Goal: Task Accomplishment & Management: Complete application form

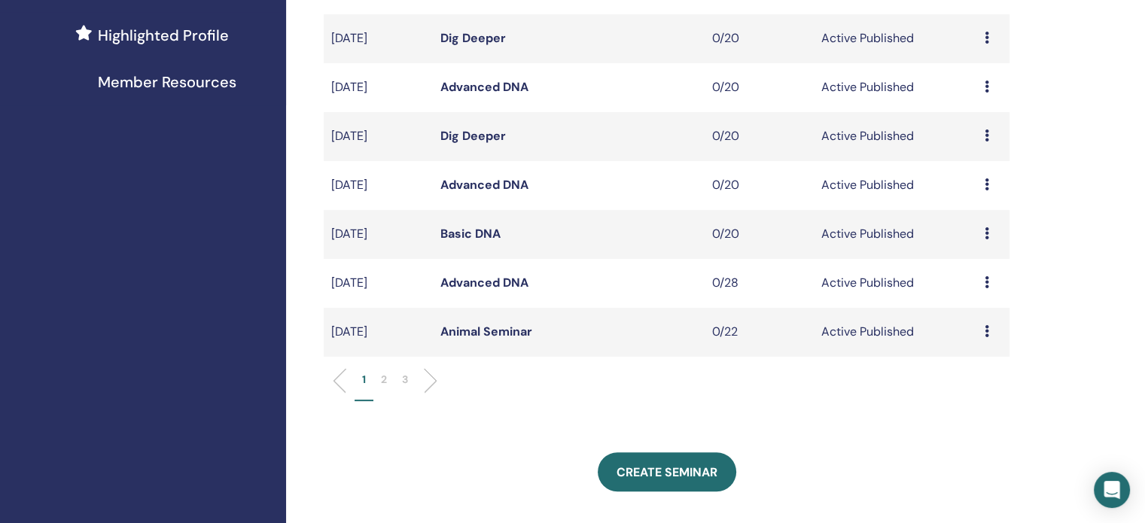
scroll to position [527, 0]
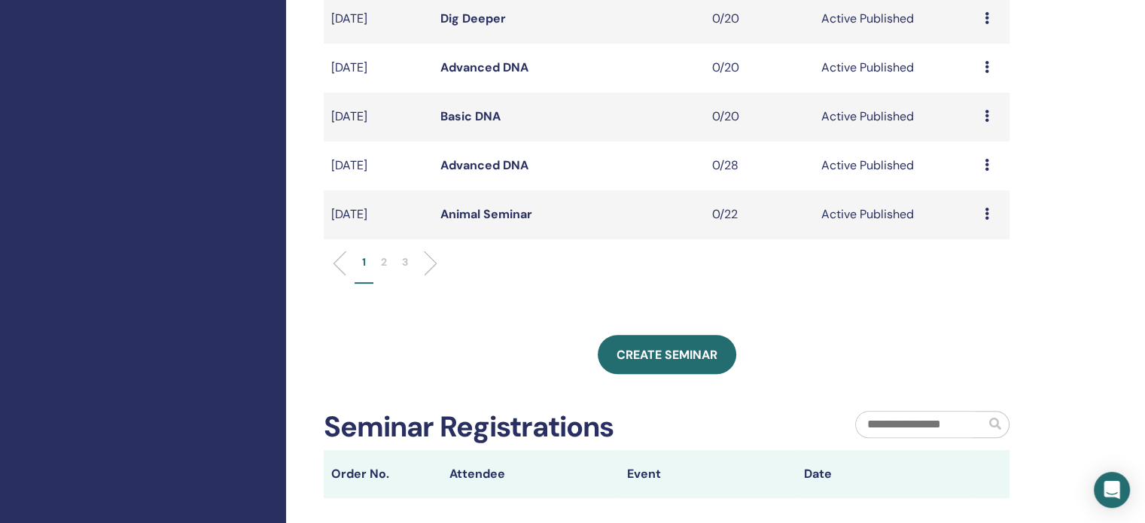
click at [386, 258] on p "2" at bounding box center [384, 263] width 6 height 16
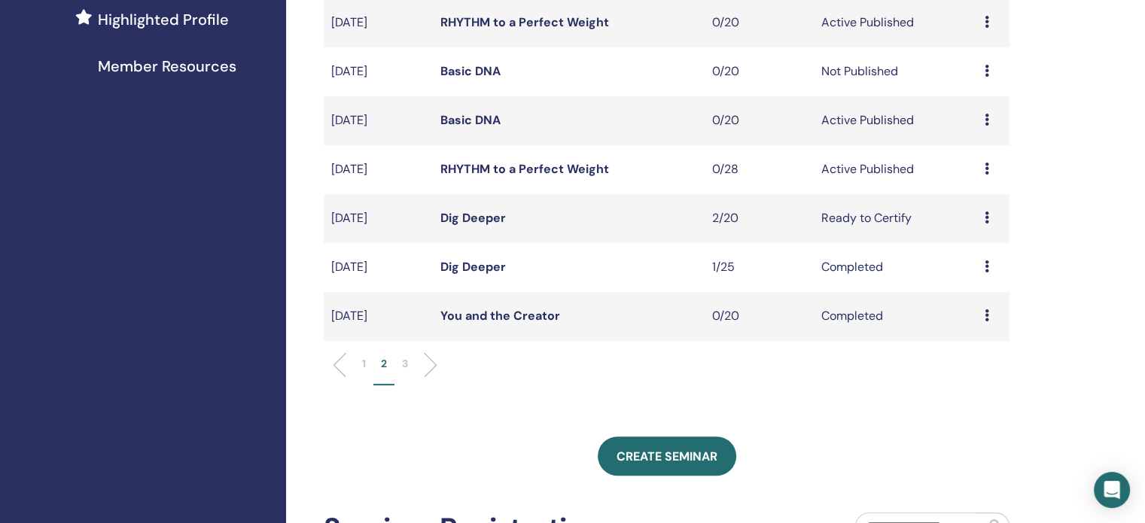
scroll to position [301, 0]
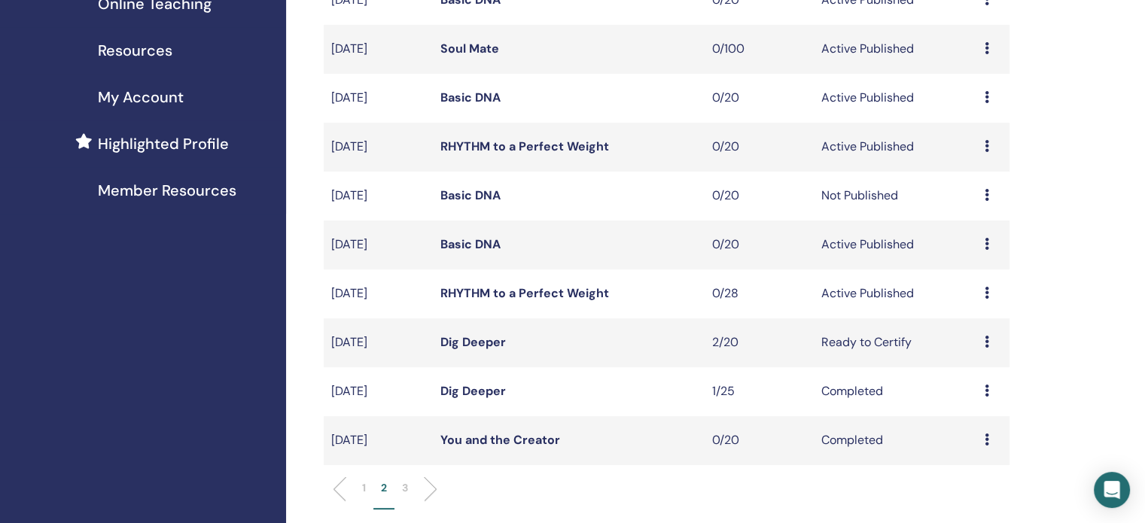
click at [484, 147] on link "RHYTHM to a Perfect Weight" at bounding box center [525, 147] width 169 height 16
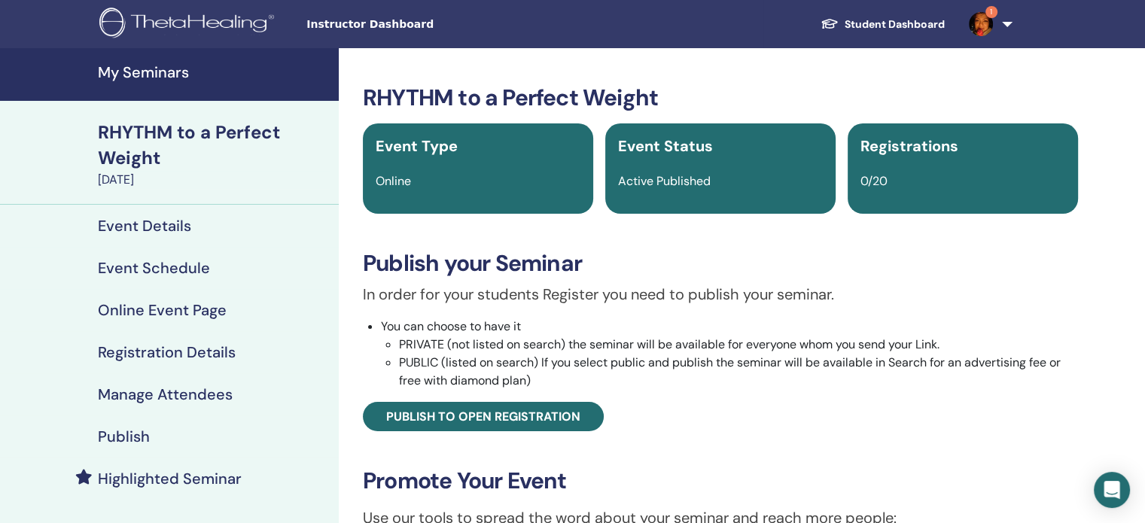
click at [107, 438] on h4 "Publish" at bounding box center [124, 437] width 52 height 18
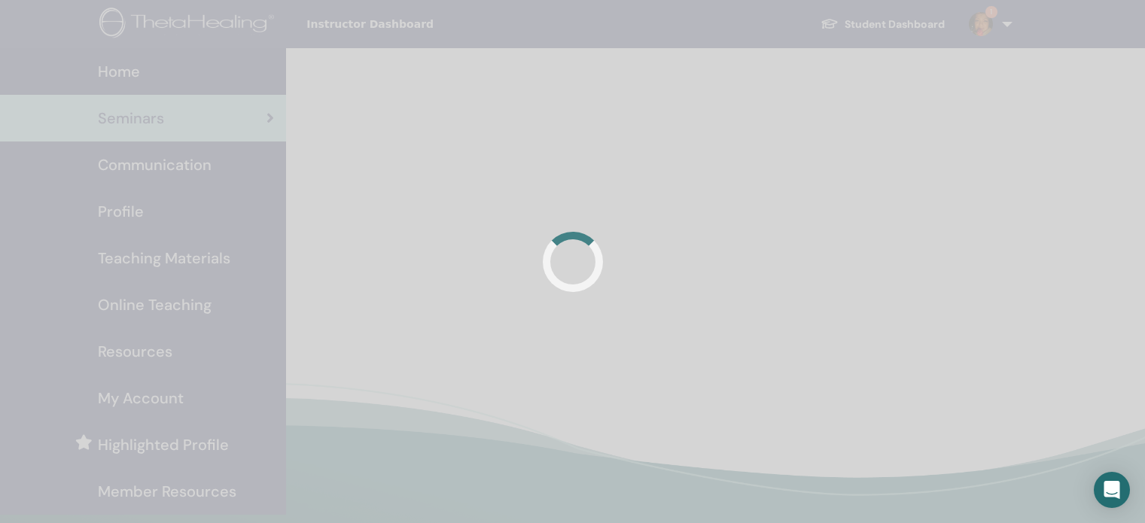
scroll to position [300, 0]
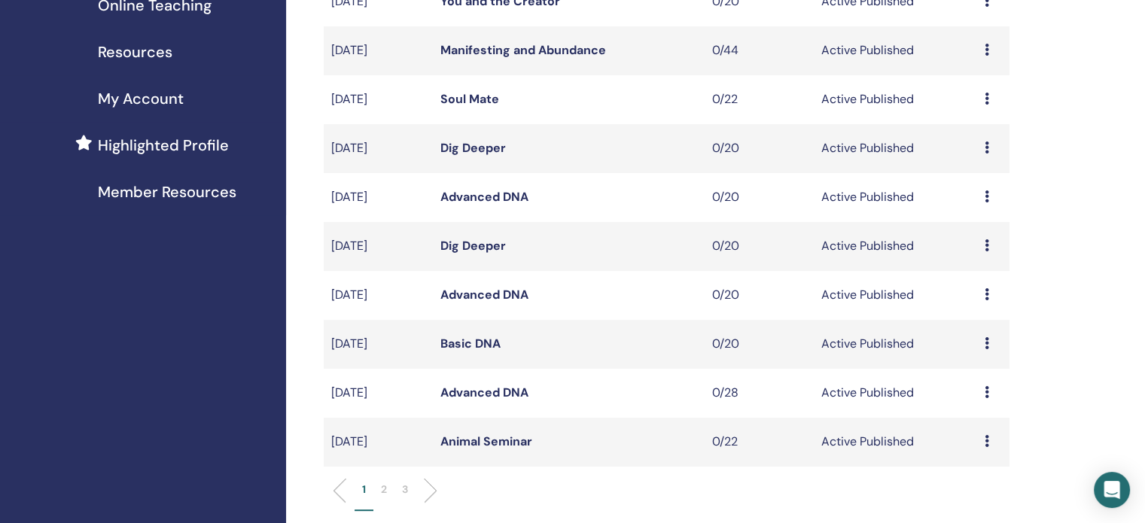
click at [390, 487] on li "2" at bounding box center [384, 496] width 21 height 29
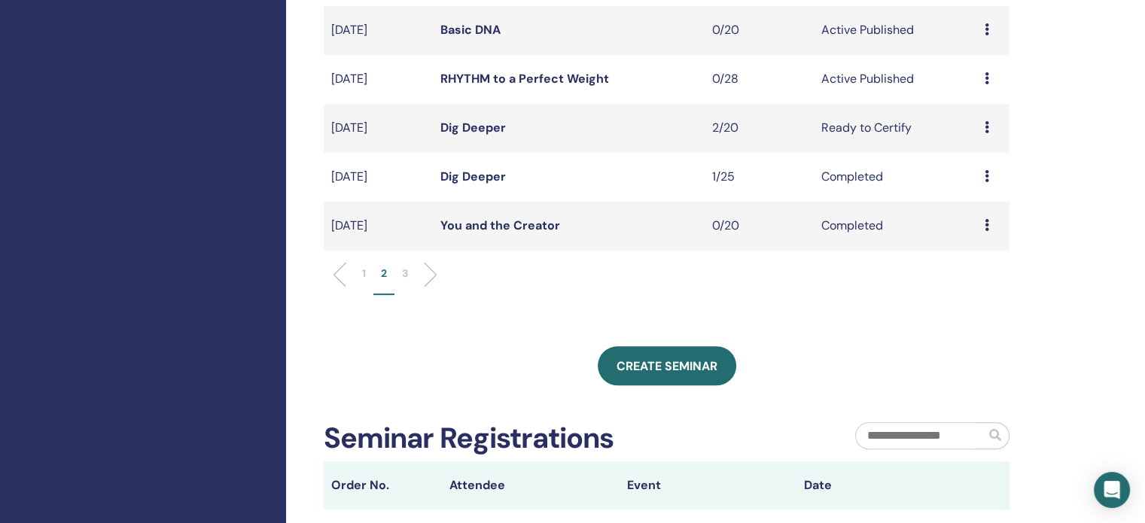
scroll to position [526, 0]
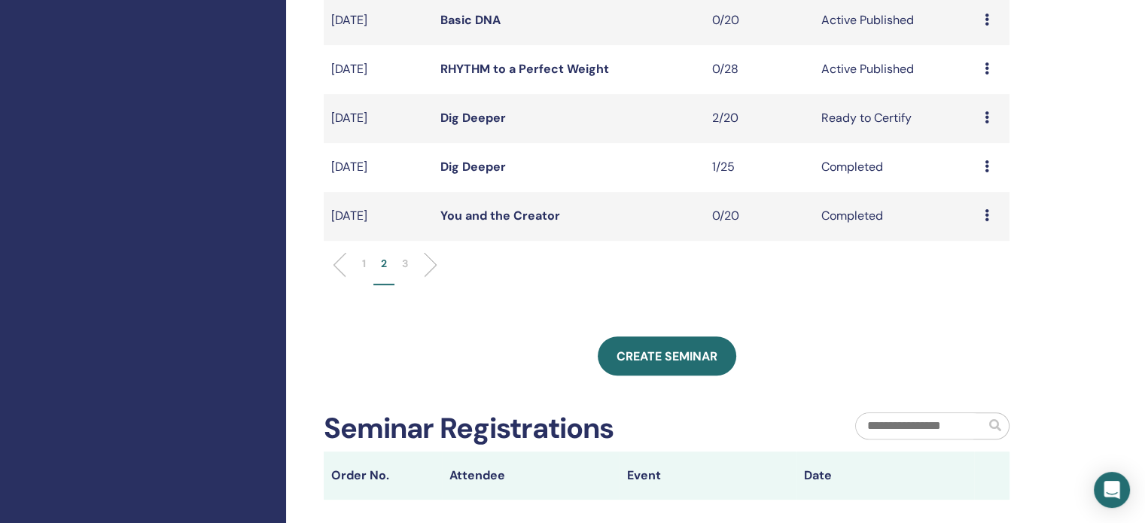
click at [362, 264] on p "1" at bounding box center [364, 264] width 4 height 16
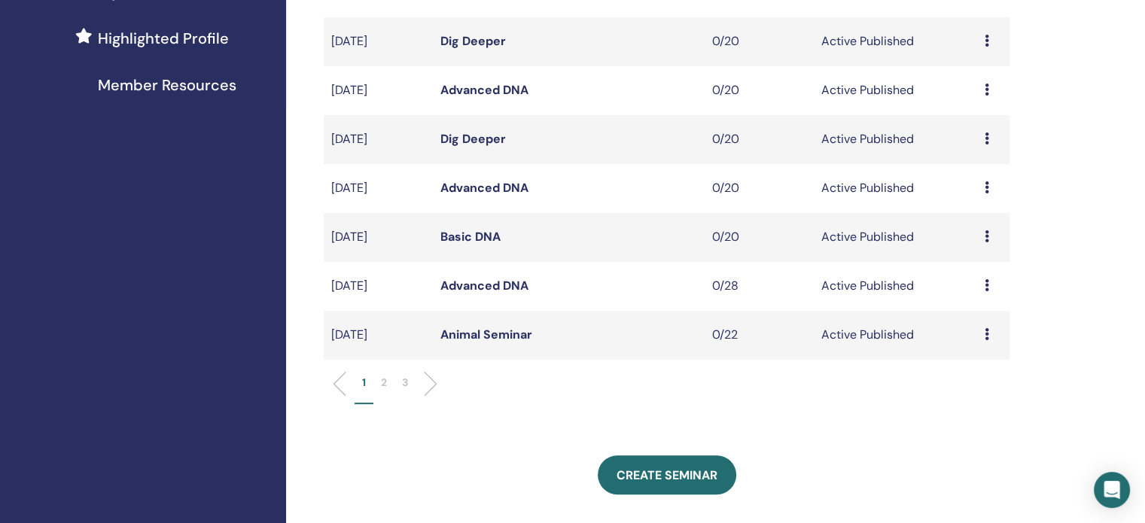
scroll to position [601, 0]
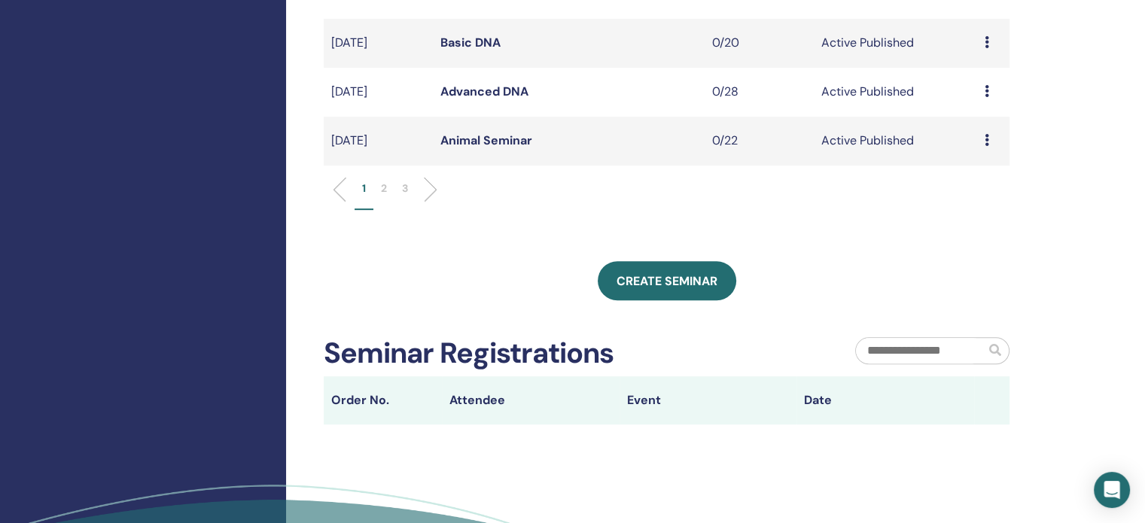
click at [383, 190] on p "2" at bounding box center [384, 189] width 6 height 16
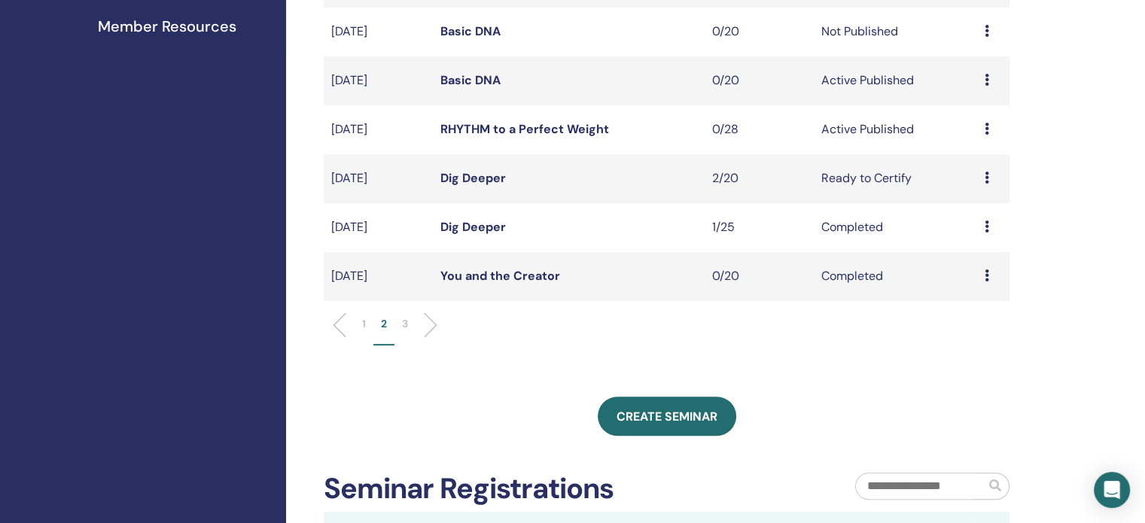
scroll to position [450, 0]
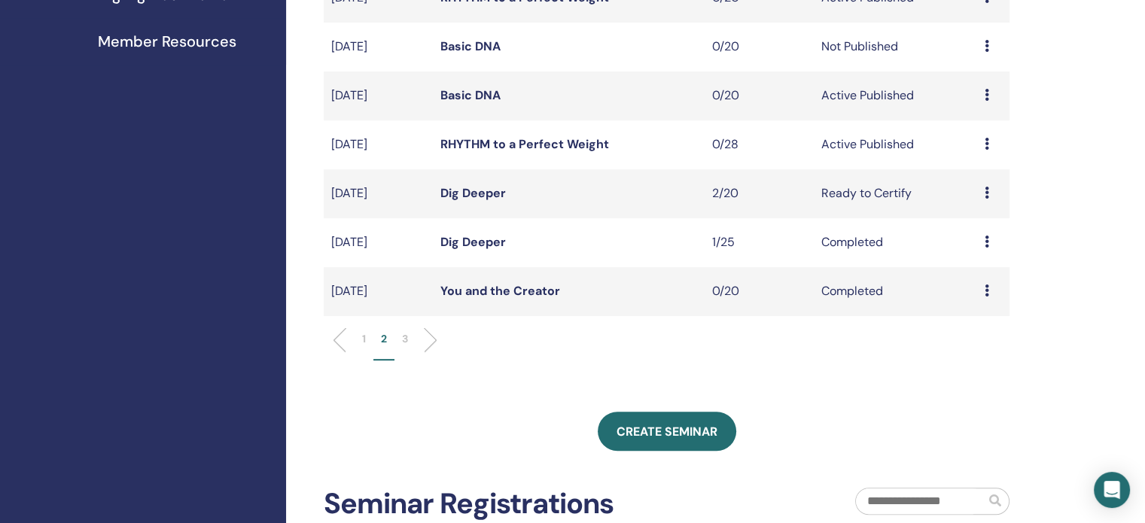
click at [407, 337] on p "3" at bounding box center [405, 339] width 6 height 16
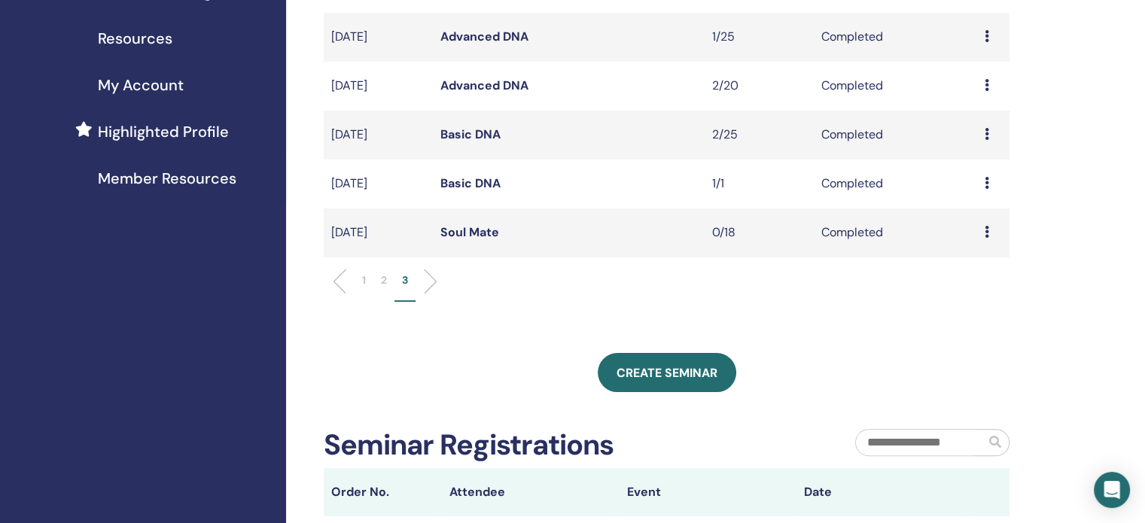
scroll to position [224, 0]
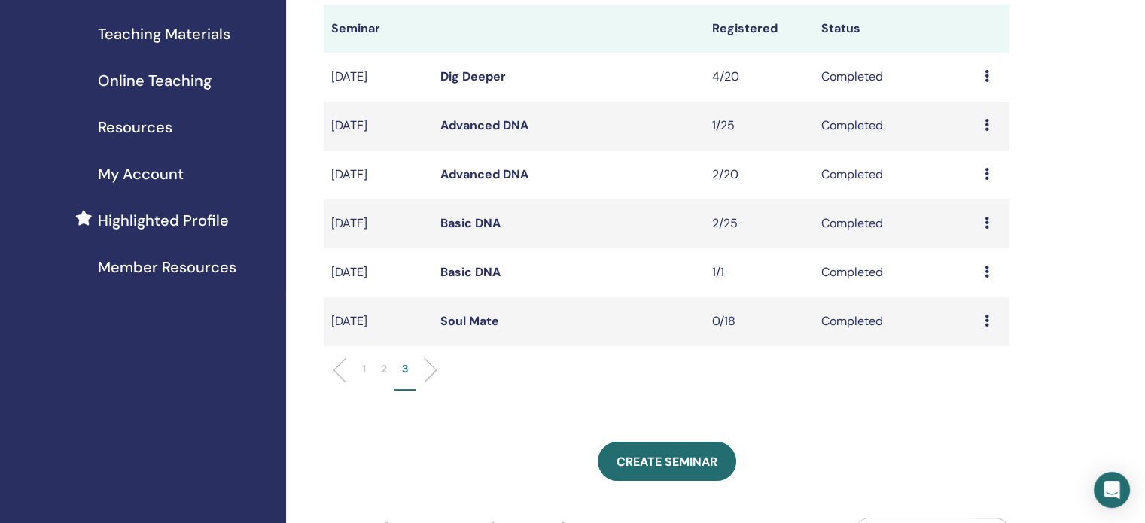
click at [386, 373] on p "2" at bounding box center [384, 369] width 6 height 16
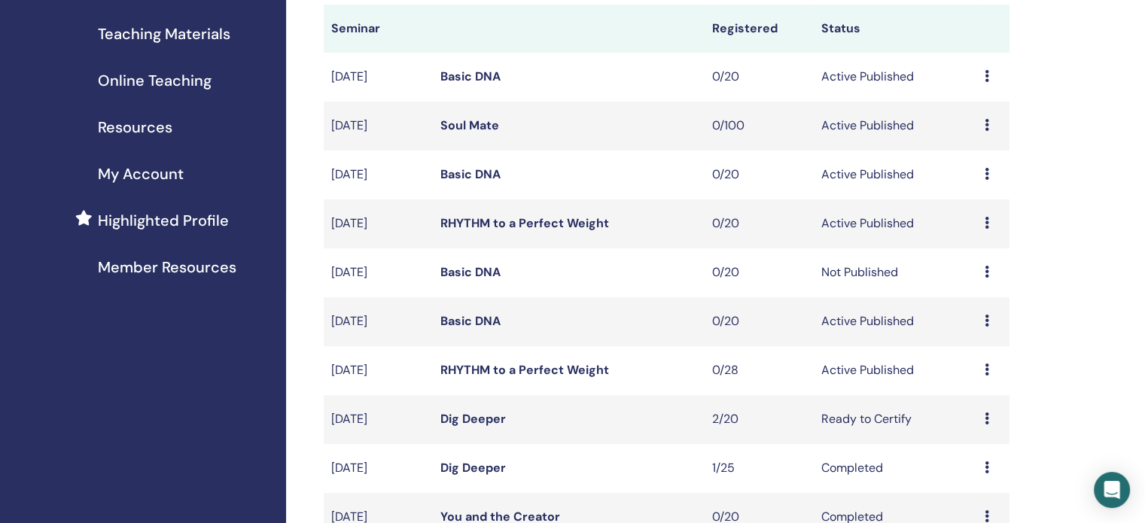
click at [455, 417] on link "Dig Deeper" at bounding box center [474, 419] width 66 height 16
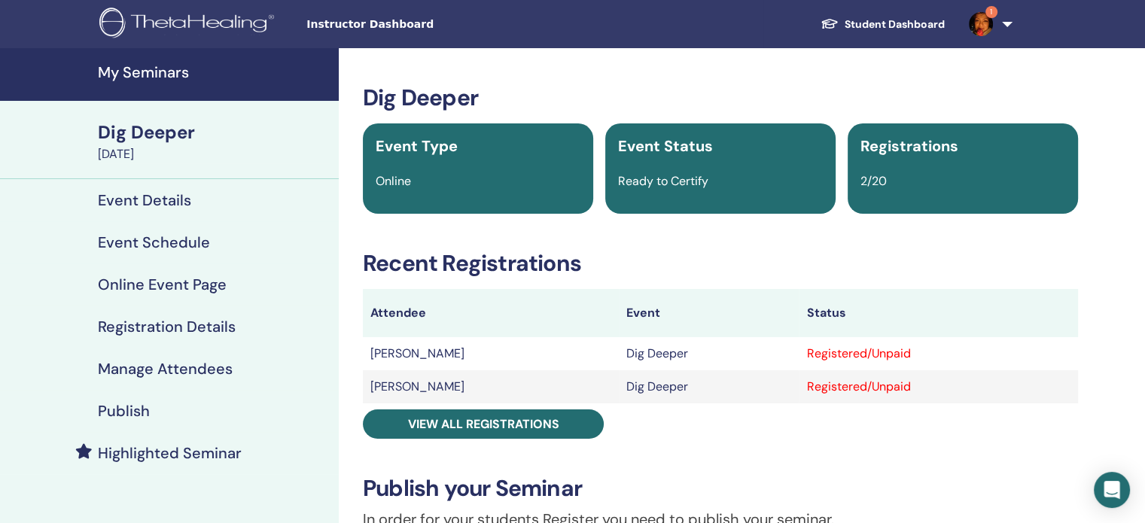
click at [133, 365] on h4 "Manage Attendees" at bounding box center [165, 369] width 135 height 18
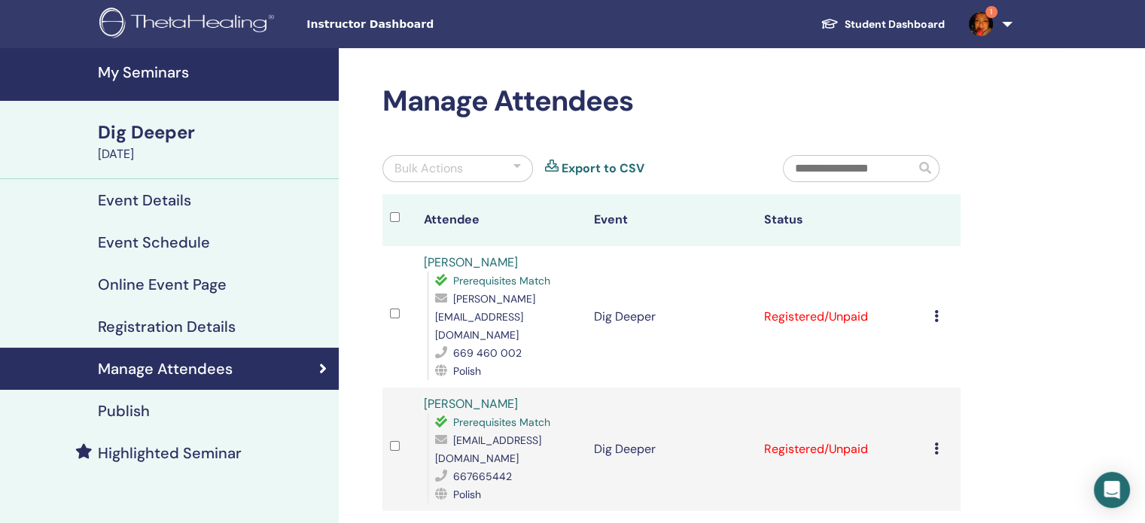
click at [520, 165] on div at bounding box center [518, 169] width 8 height 18
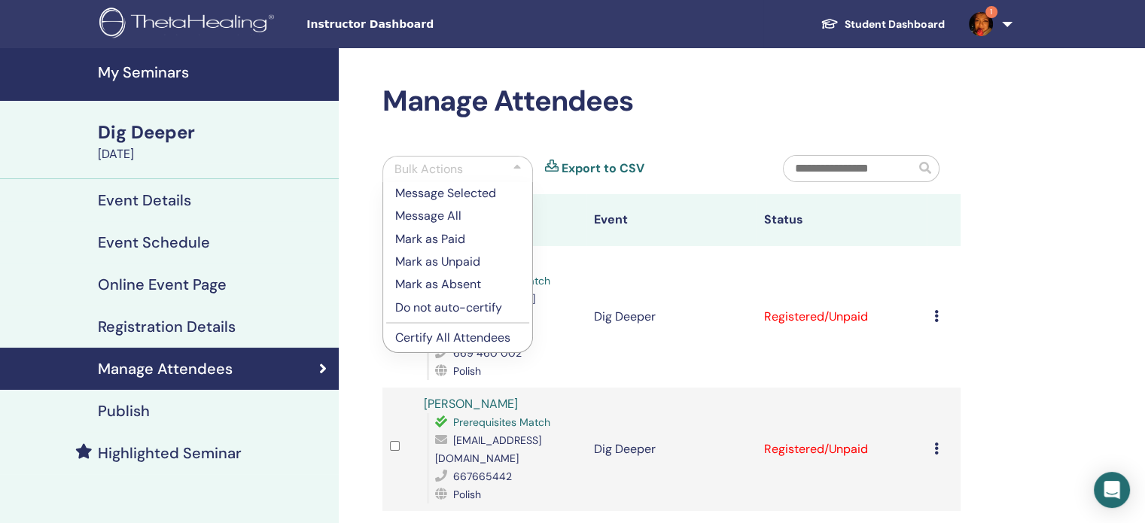
click at [456, 308] on p "Do not auto-certify" at bounding box center [457, 308] width 125 height 18
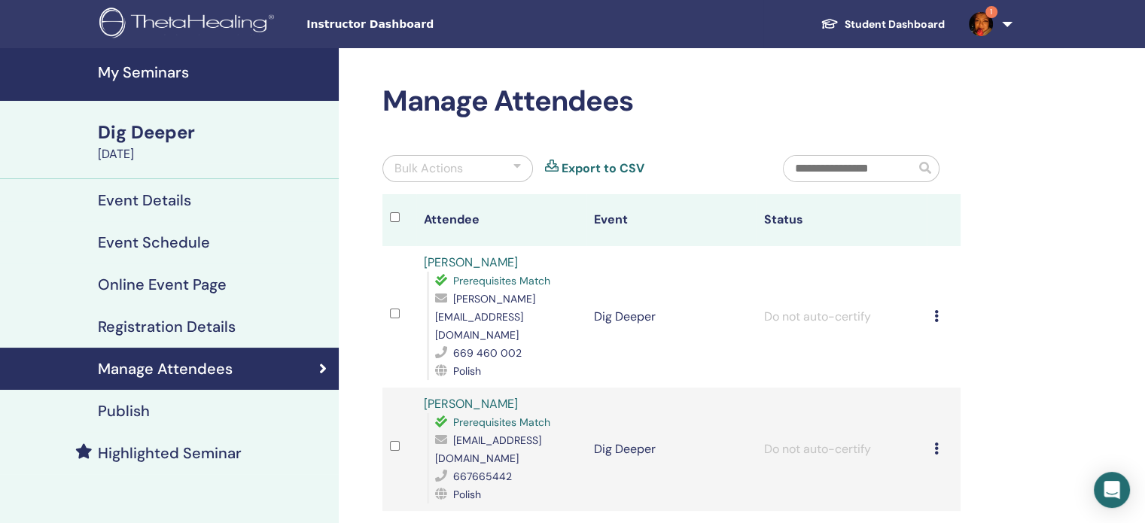
click at [167, 76] on h4 "My Seminars" at bounding box center [214, 72] width 232 height 18
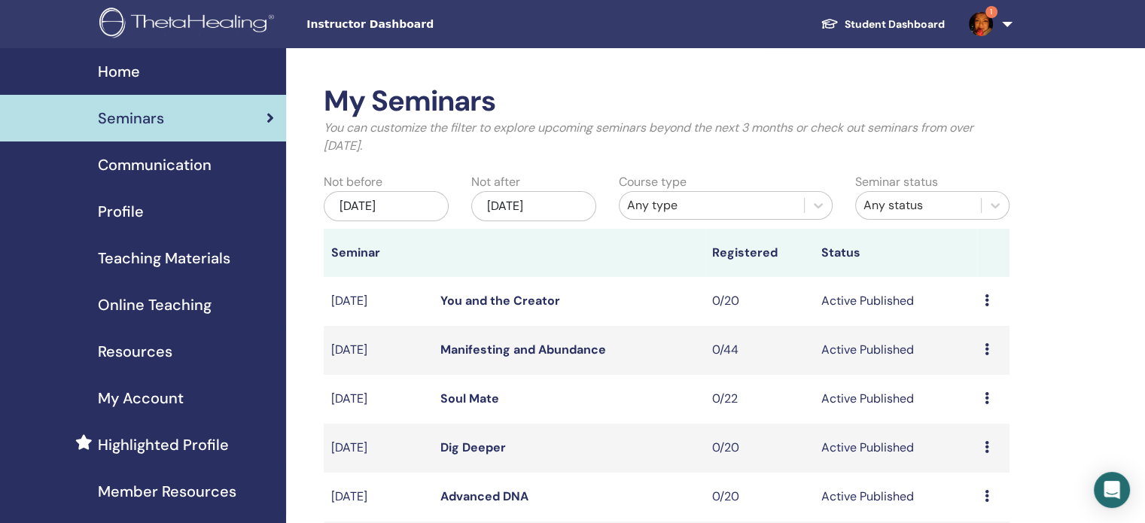
click at [979, 26] on img at bounding box center [981, 24] width 24 height 24
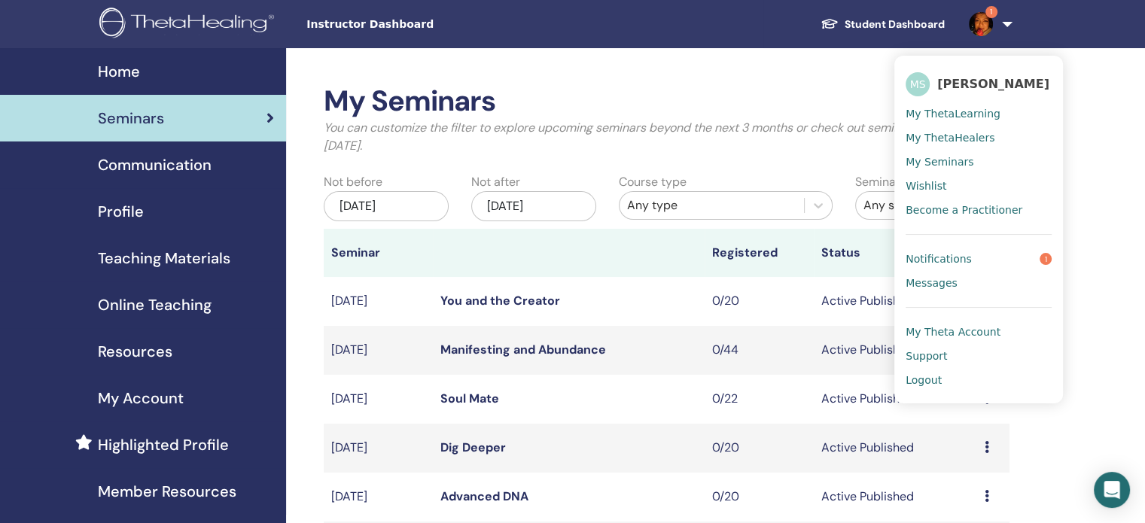
click at [932, 257] on span "Notifications" at bounding box center [939, 259] width 66 height 14
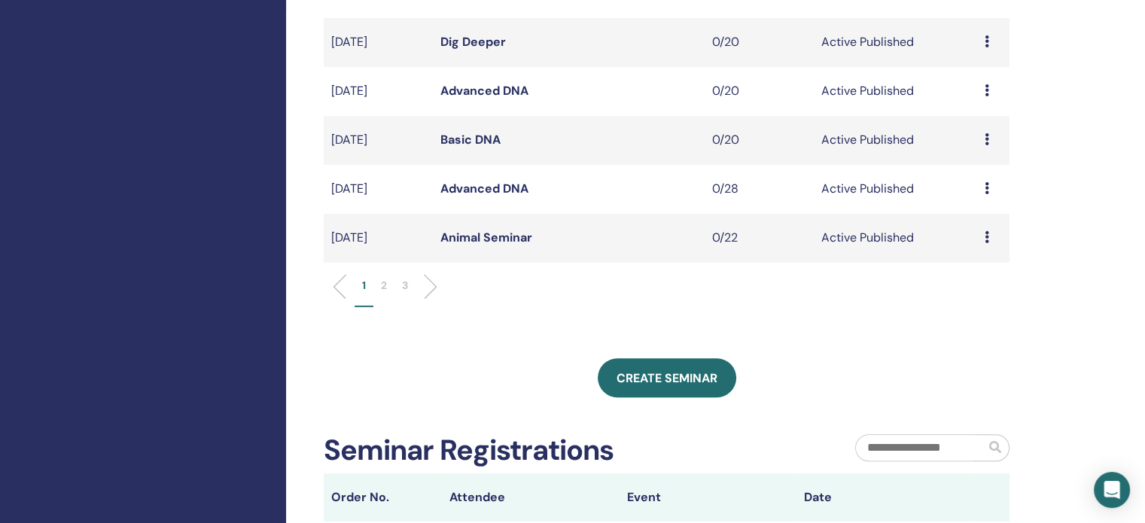
scroll to position [527, 0]
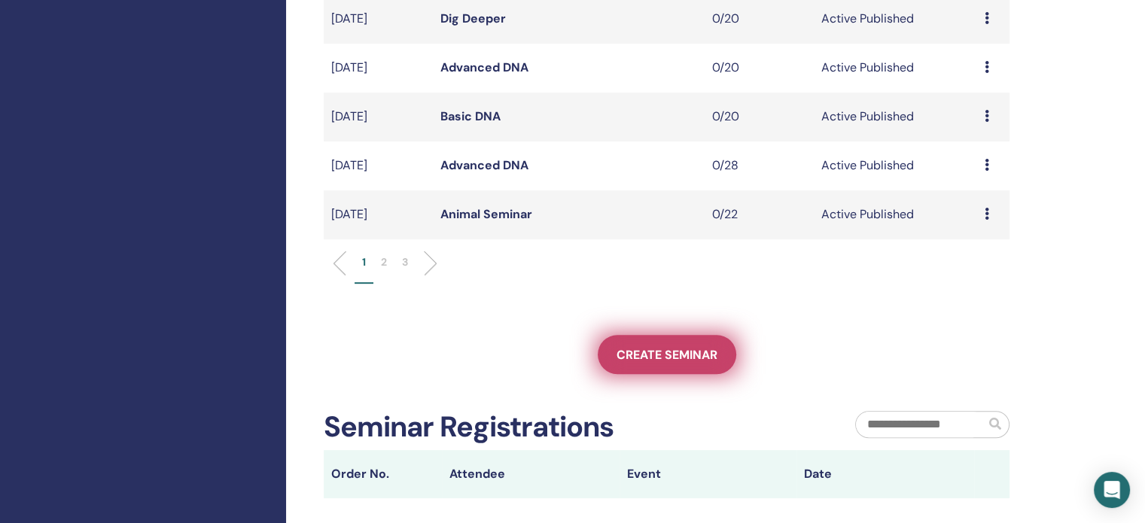
click at [645, 357] on span "Create seminar" at bounding box center [667, 355] width 101 height 16
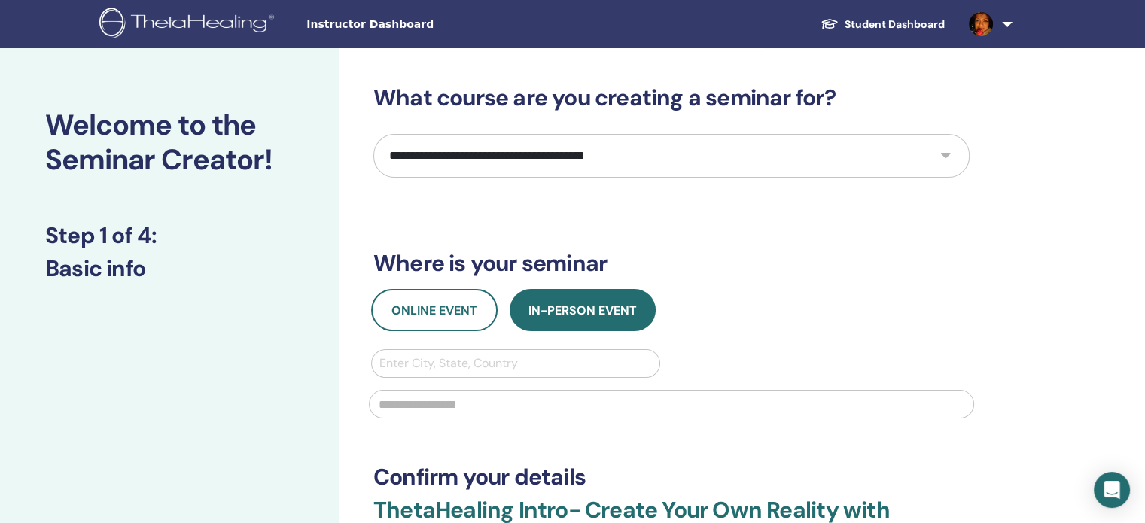
click at [476, 145] on select "**********" at bounding box center [672, 156] width 596 height 44
select select "**"
click at [374, 134] on select "**********" at bounding box center [672, 156] width 596 height 44
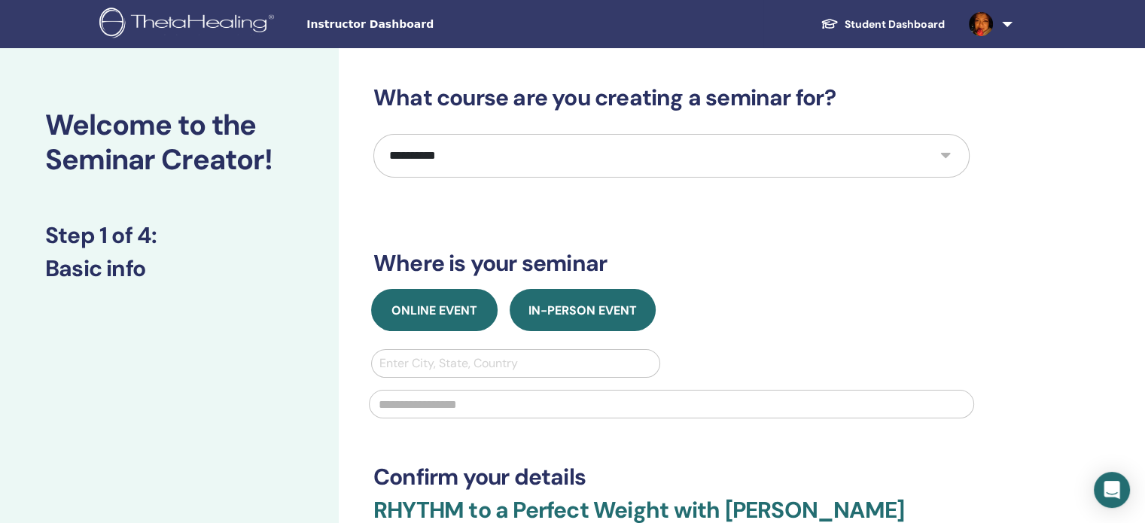
click at [451, 310] on span "Online Event" at bounding box center [435, 311] width 86 height 16
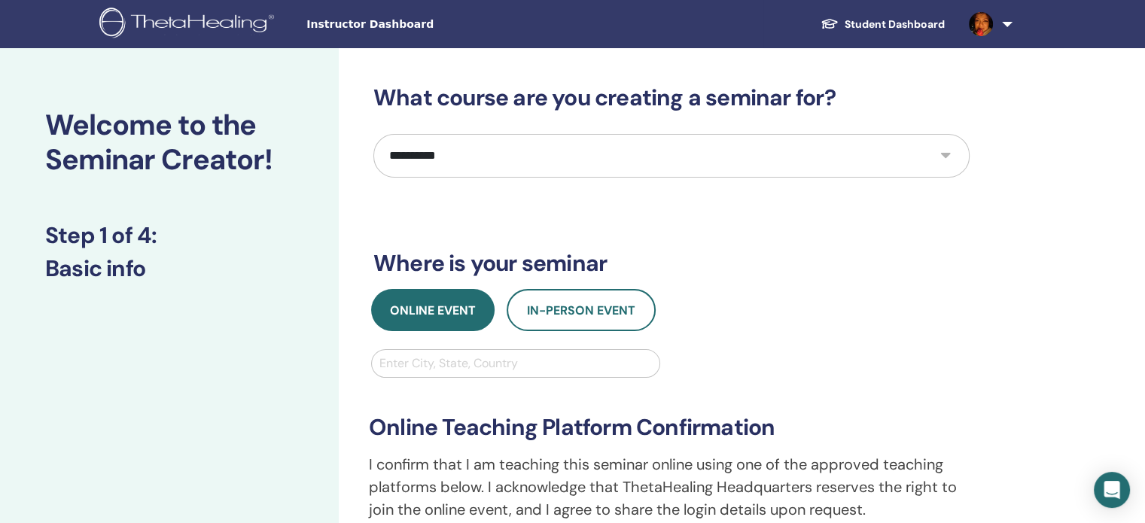
click at [483, 361] on div at bounding box center [516, 363] width 273 height 21
type input "********"
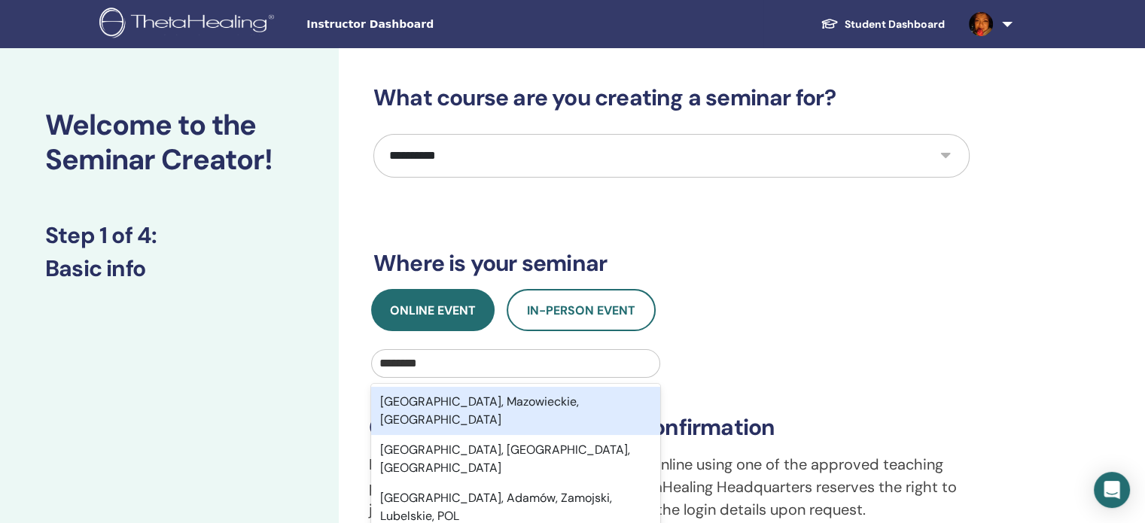
click at [489, 399] on div "Warszawa, Mazowieckie, POL" at bounding box center [515, 411] width 289 height 48
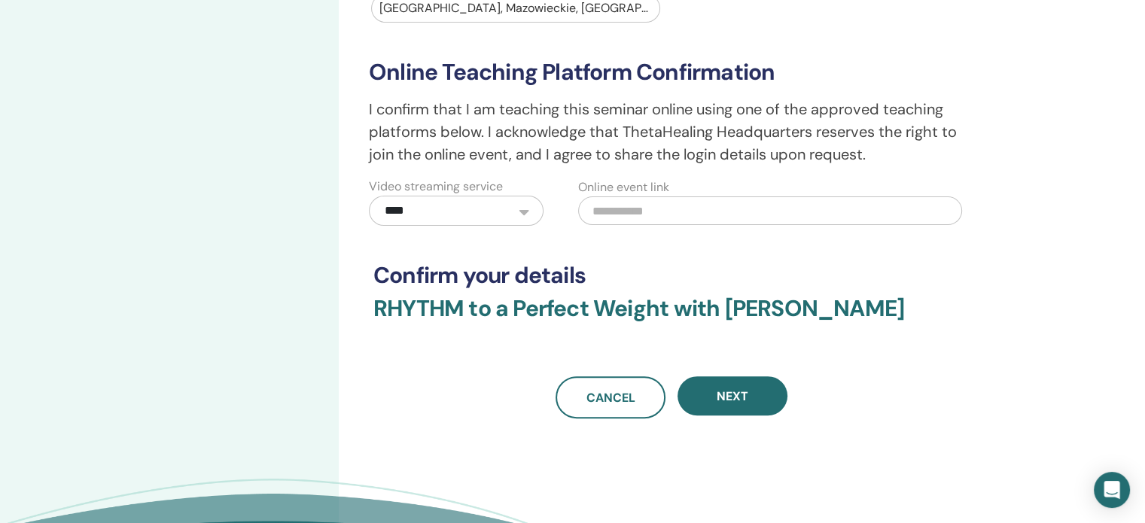
scroll to position [377, 0]
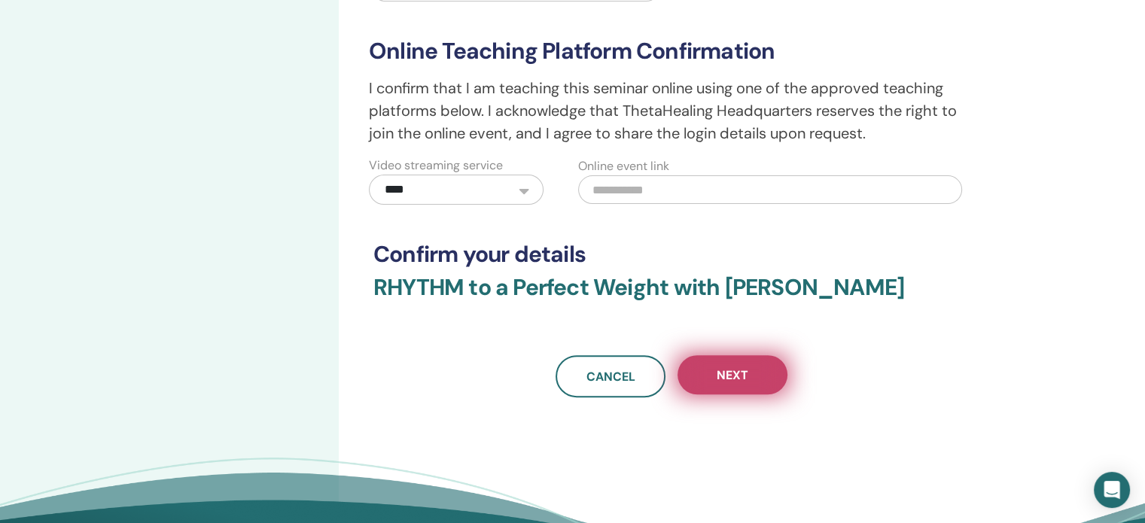
click at [740, 377] on span "Next" at bounding box center [733, 376] width 32 height 16
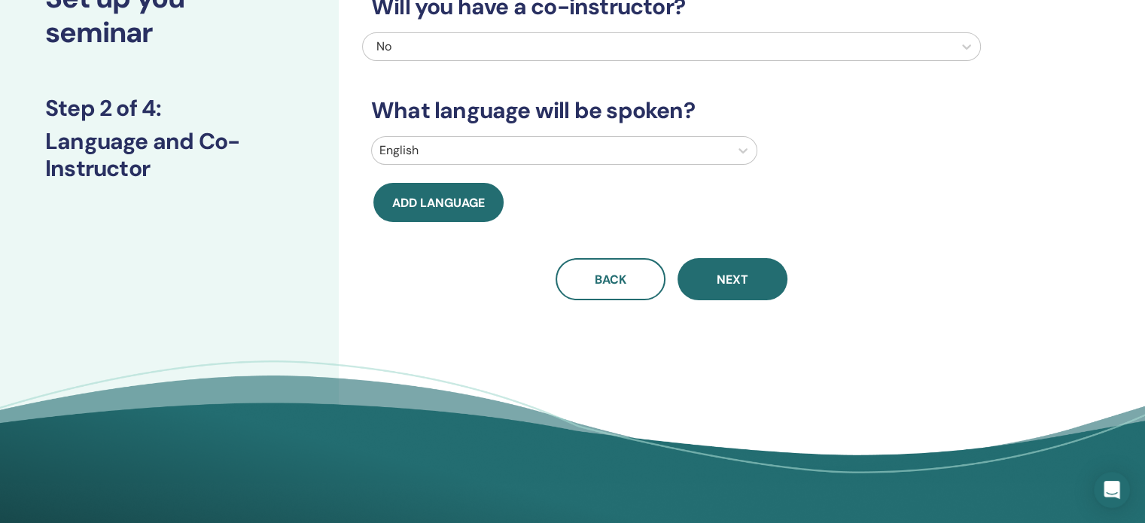
scroll to position [0, 0]
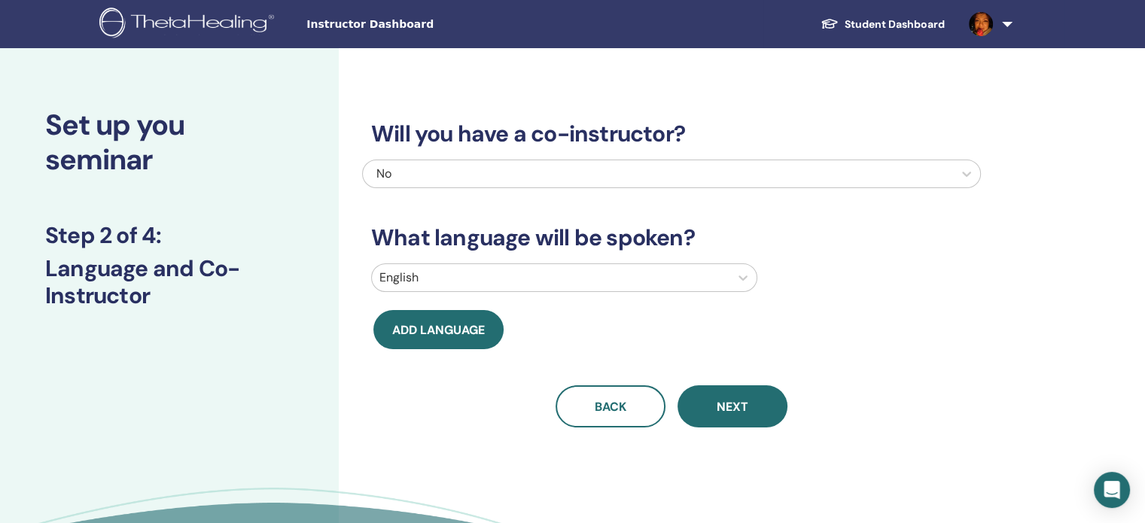
click at [506, 278] on div at bounding box center [551, 277] width 343 height 21
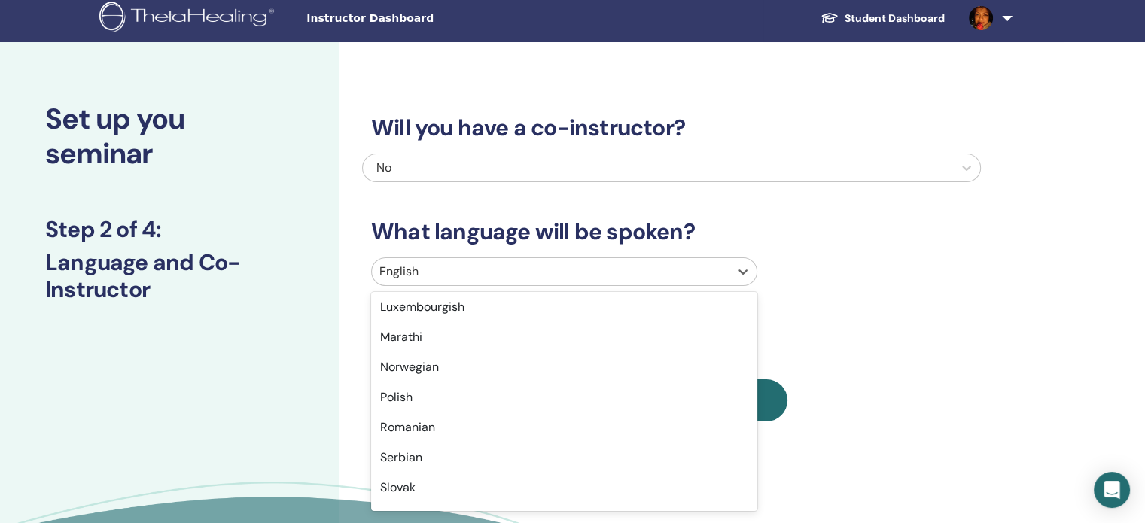
scroll to position [979, 0]
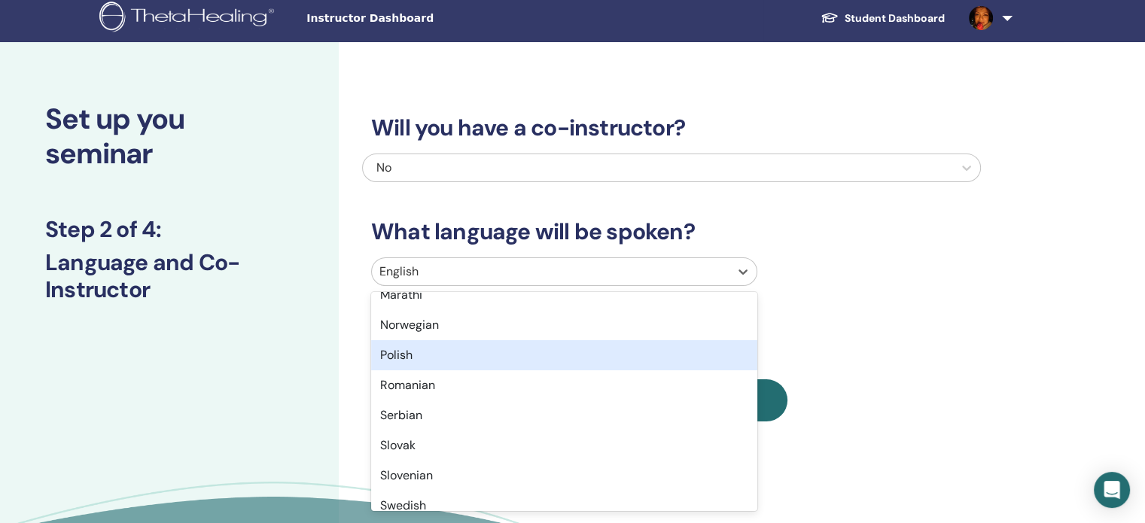
click at [469, 356] on div "Polish" at bounding box center [564, 355] width 386 height 30
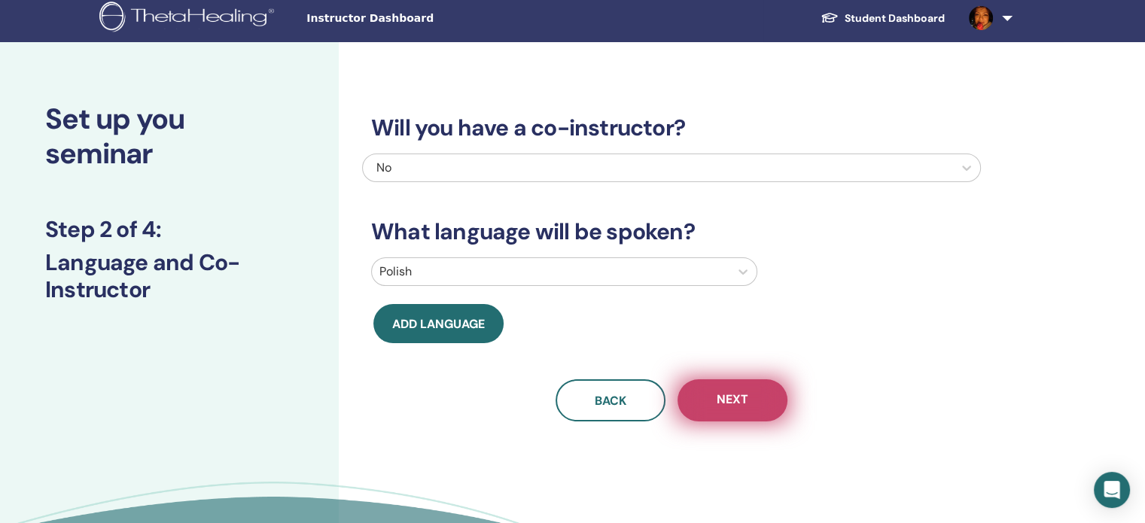
click at [701, 403] on button "Next" at bounding box center [733, 401] width 110 height 42
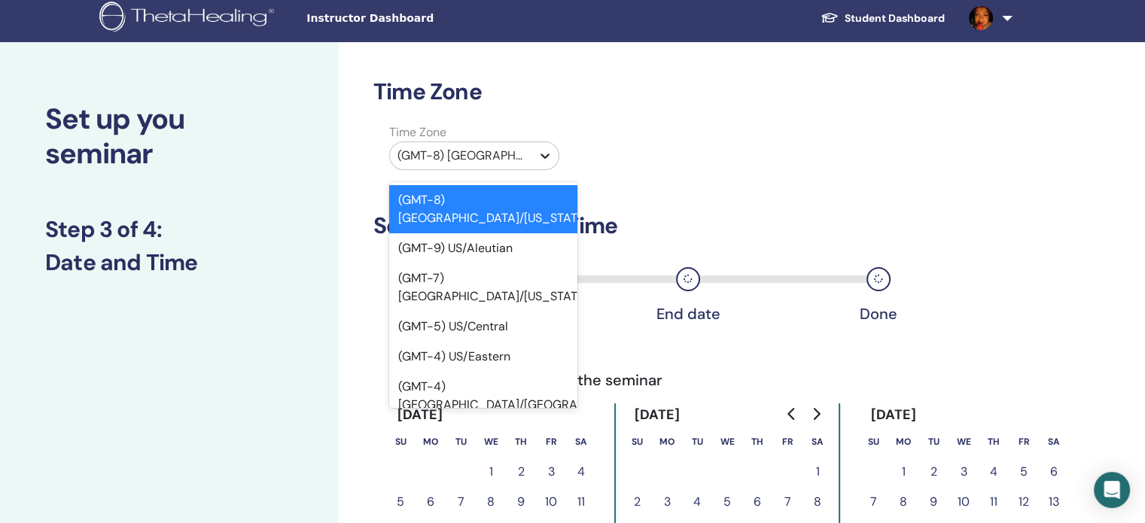
click at [548, 148] on icon at bounding box center [545, 155] width 15 height 15
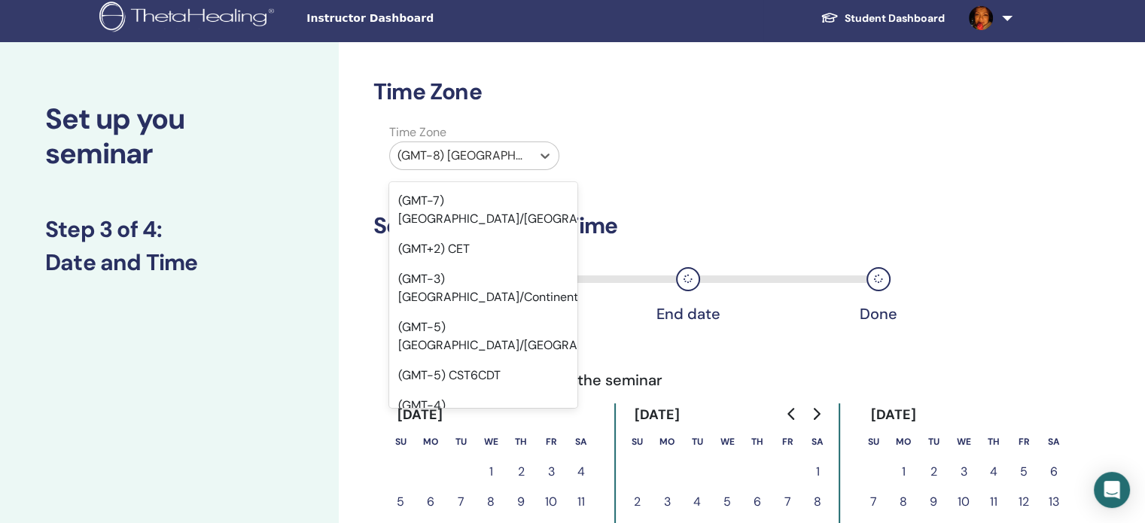
scroll to position [19549, 0]
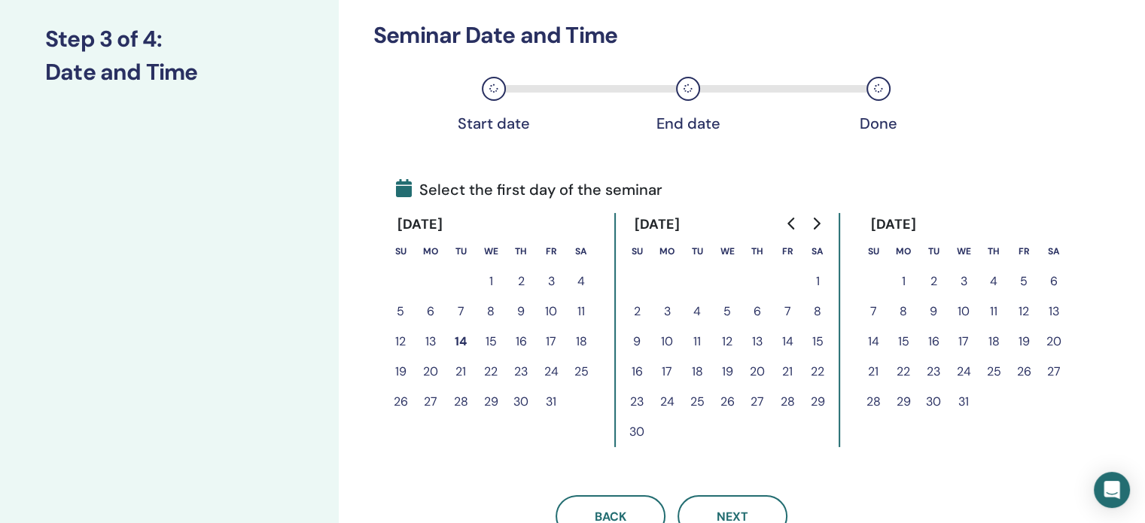
scroll to position [232, 0]
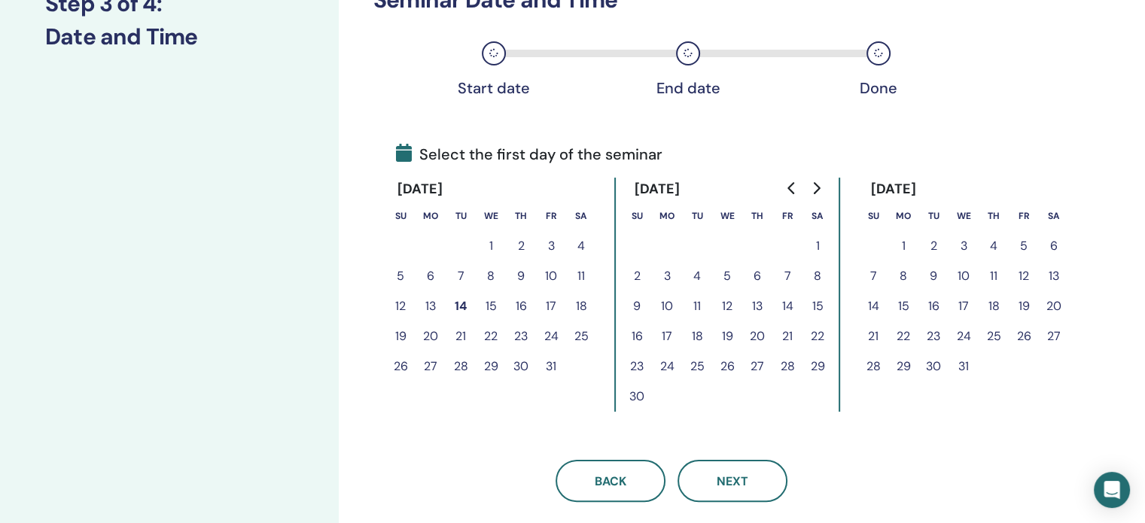
click at [491, 337] on button "22" at bounding box center [491, 337] width 30 height 30
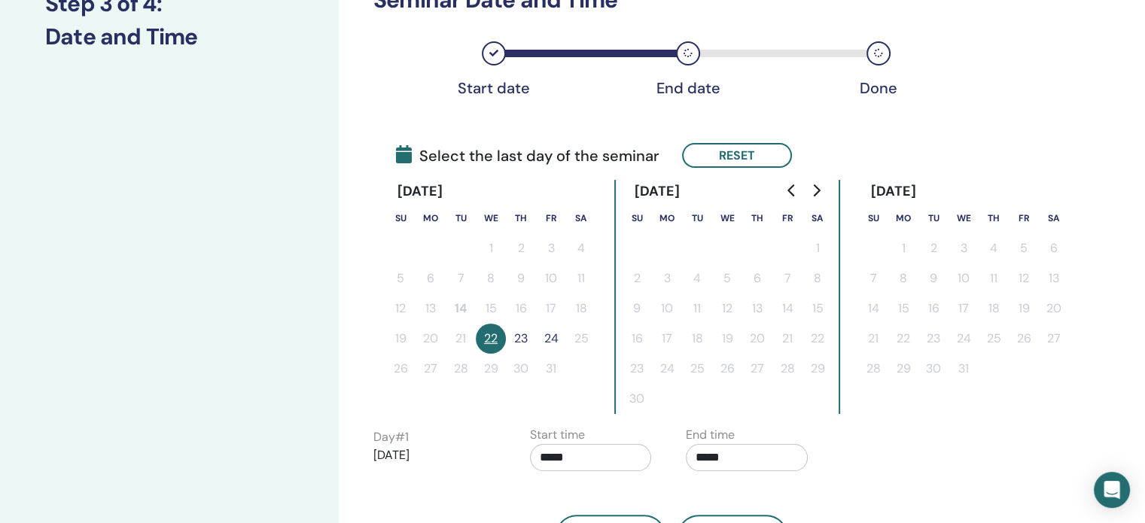
click at [491, 337] on button "22" at bounding box center [491, 339] width 30 height 30
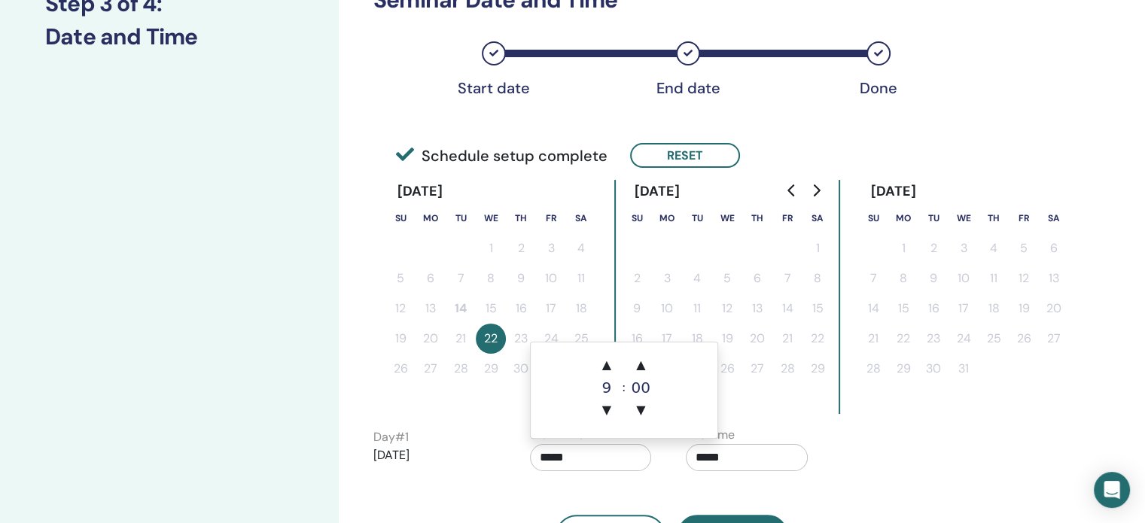
click at [590, 457] on input "*****" at bounding box center [591, 457] width 122 height 27
click at [615, 362] on span "▲" at bounding box center [607, 365] width 30 height 30
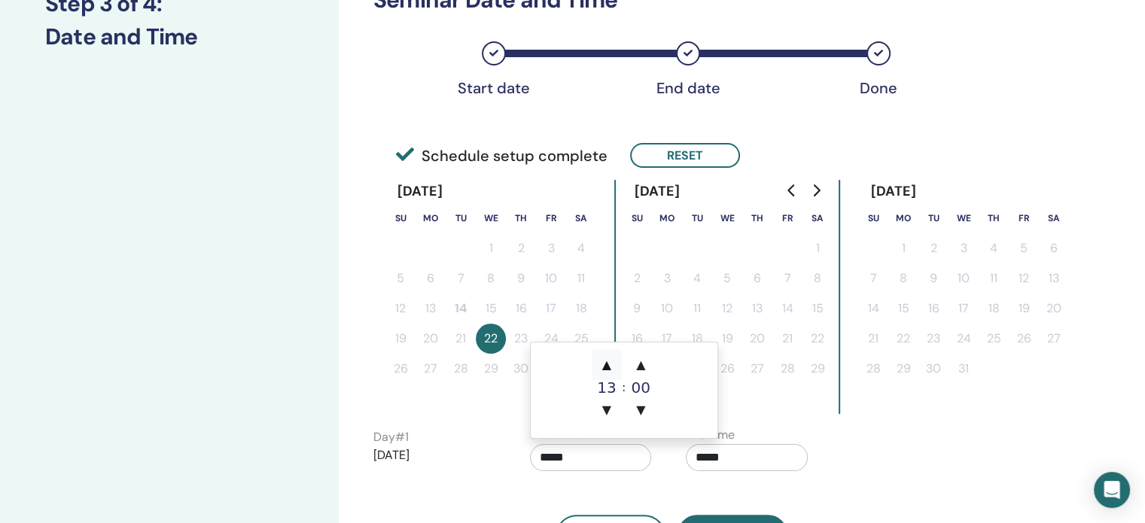
click at [615, 362] on span "▲" at bounding box center [607, 365] width 30 height 30
type input "*****"
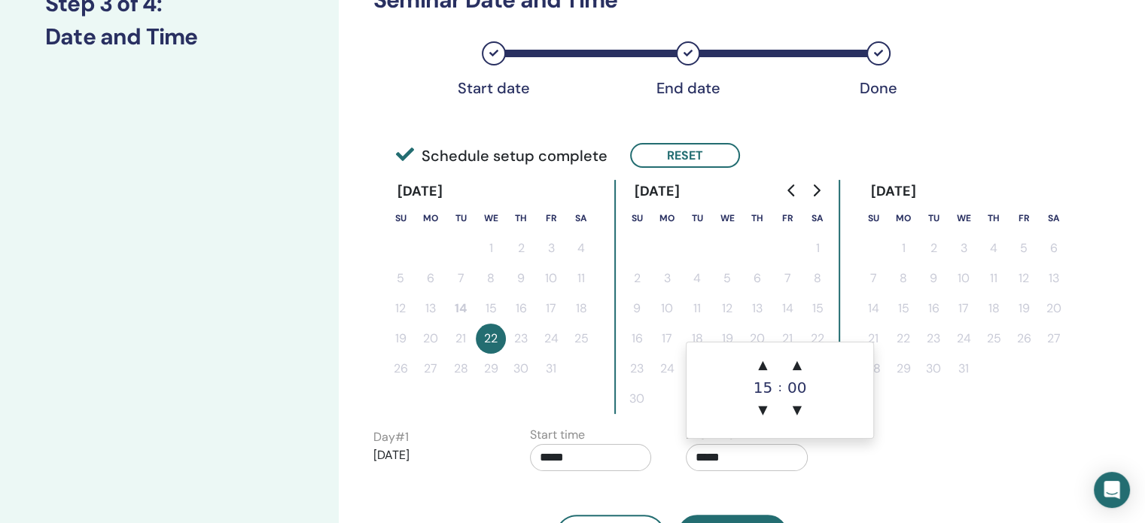
click at [748, 463] on input "*****" at bounding box center [747, 457] width 122 height 27
click at [766, 364] on span "▲" at bounding box center [763, 365] width 30 height 30
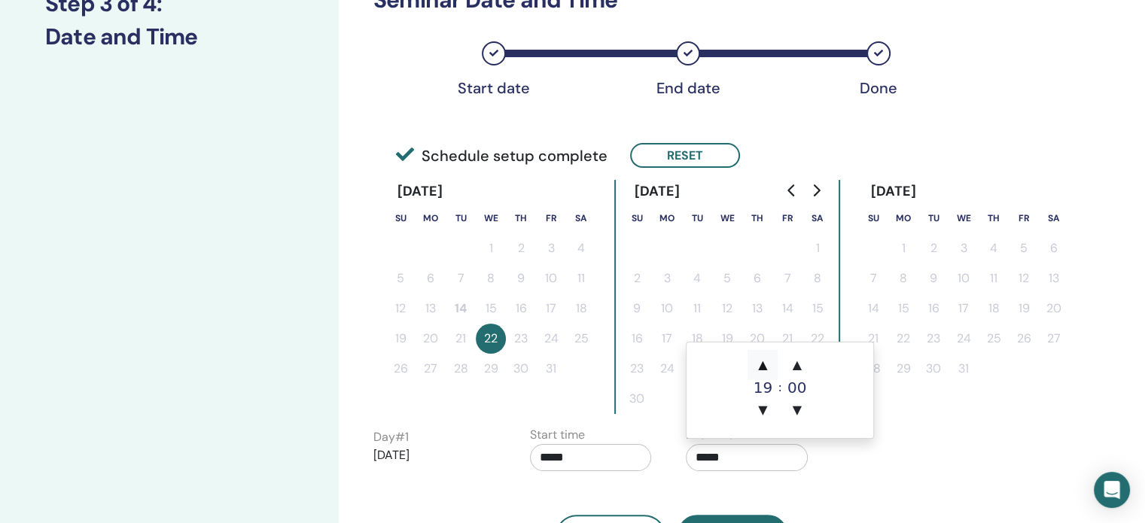
click at [766, 364] on span "▲" at bounding box center [763, 365] width 30 height 30
type input "*****"
click at [623, 459] on input "*****" at bounding box center [591, 457] width 122 height 27
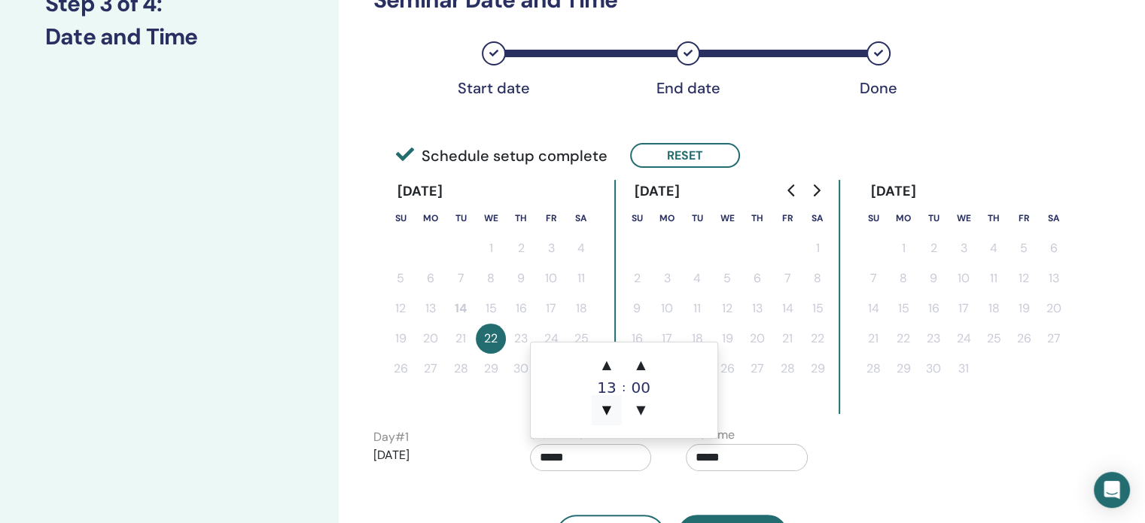
click at [609, 420] on span "▼" at bounding box center [607, 410] width 30 height 30
click at [605, 364] on span "▲" at bounding box center [607, 365] width 30 height 30
type input "*****"
click at [765, 458] on input "*****" at bounding box center [747, 457] width 122 height 27
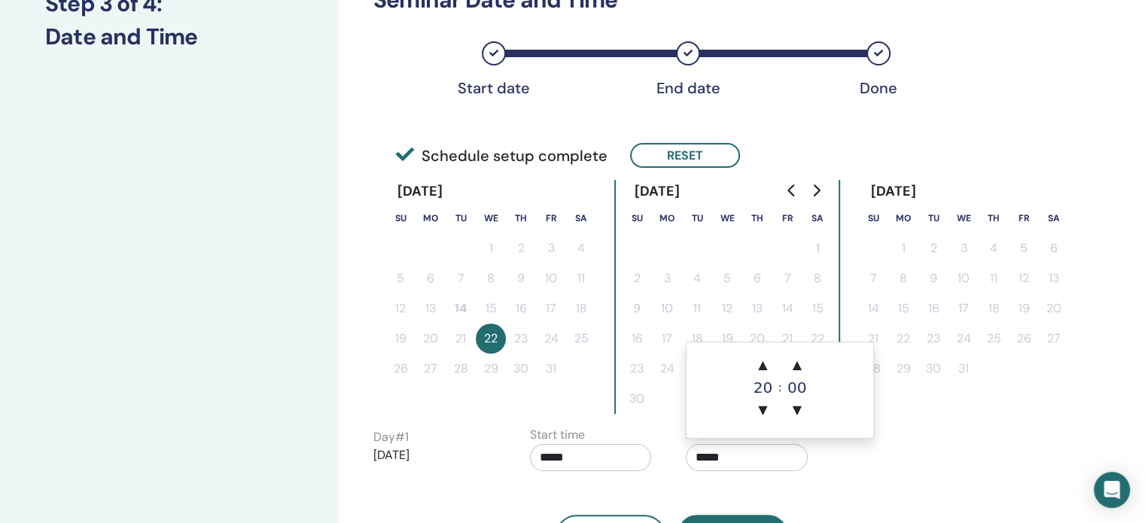
click at [884, 445] on div "Day # 1 2025/10/22 Start time ***** End time *****" at bounding box center [674, 452] width 625 height 53
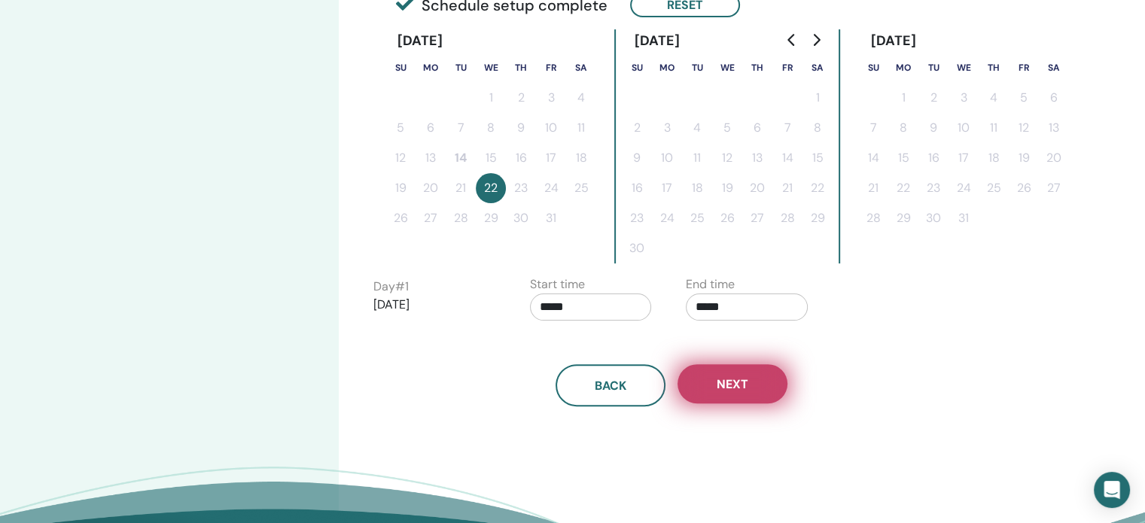
click at [732, 388] on span "Next" at bounding box center [733, 385] width 32 height 16
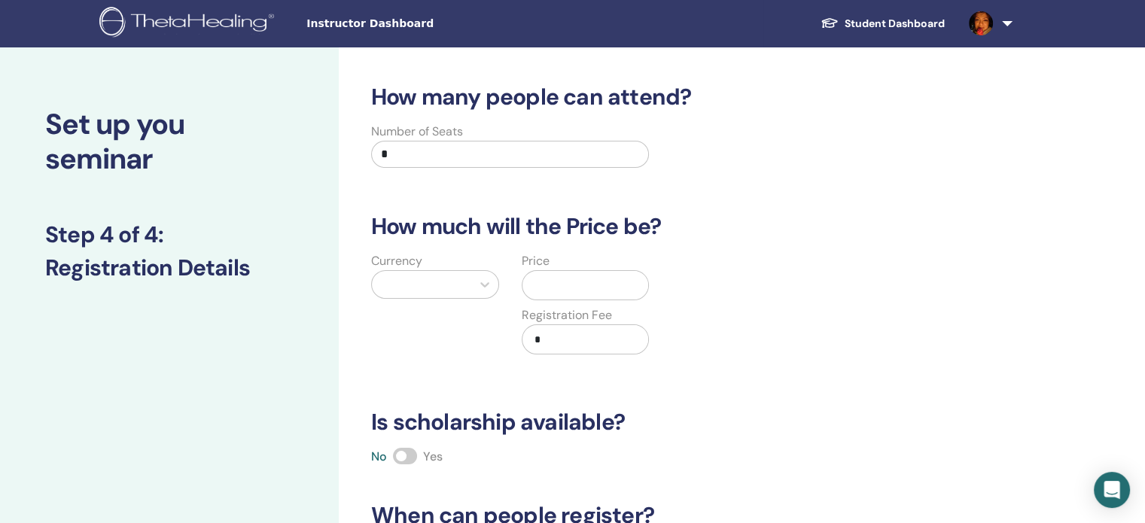
scroll to position [0, 0]
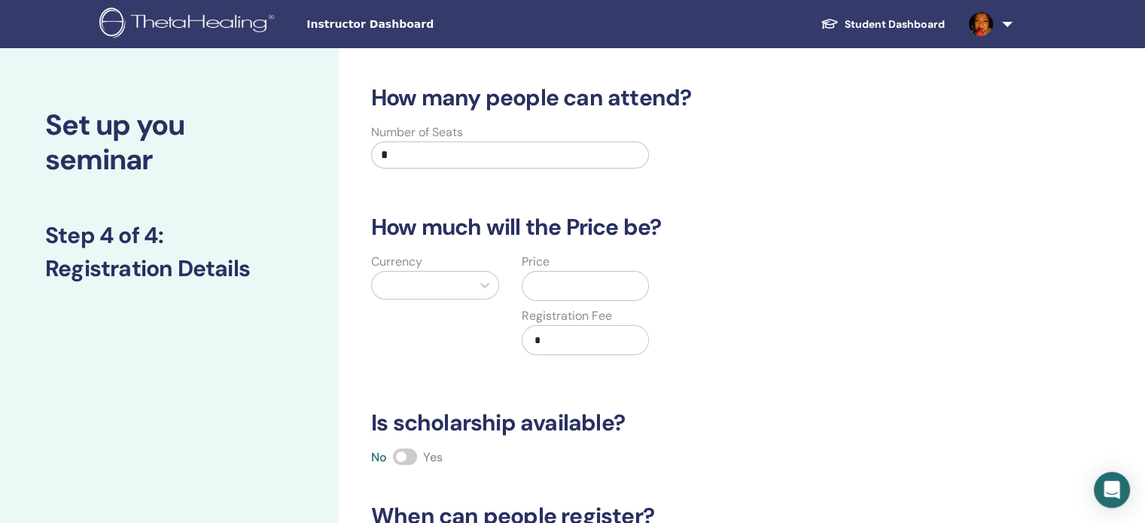
click at [506, 162] on input "*" at bounding box center [510, 155] width 278 height 27
type input "**"
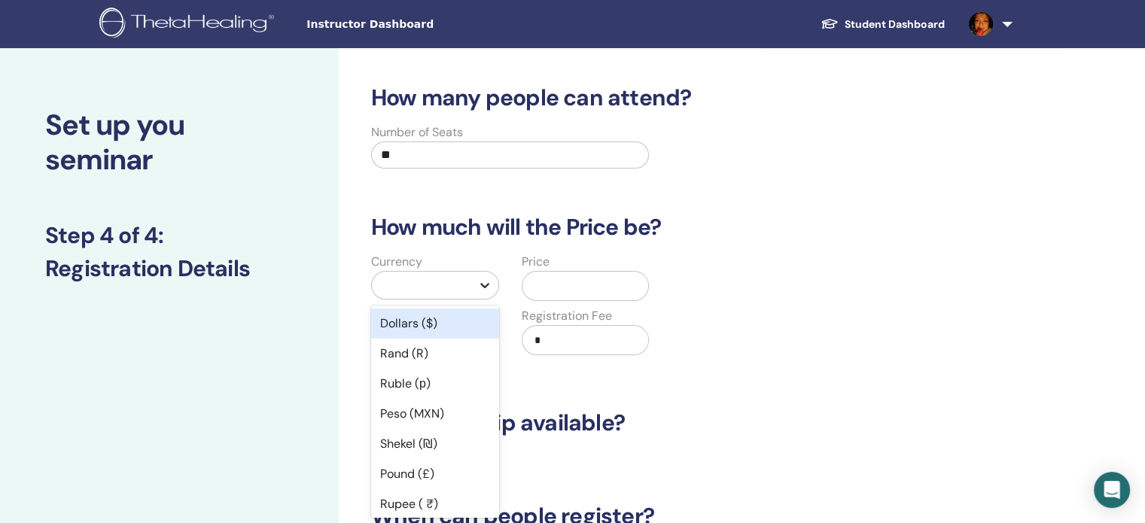
click at [481, 280] on icon at bounding box center [484, 285] width 15 height 15
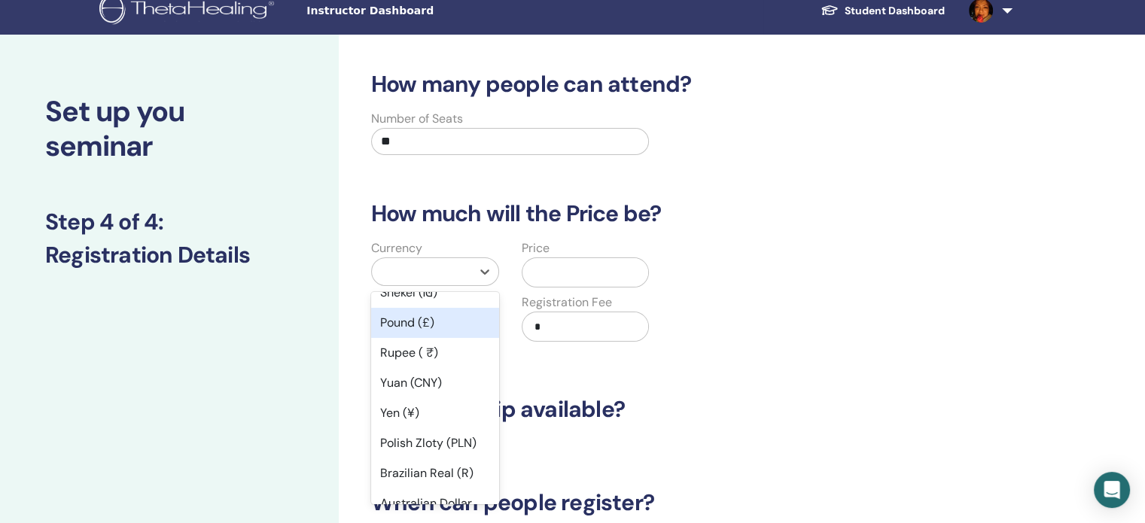
scroll to position [151, 0]
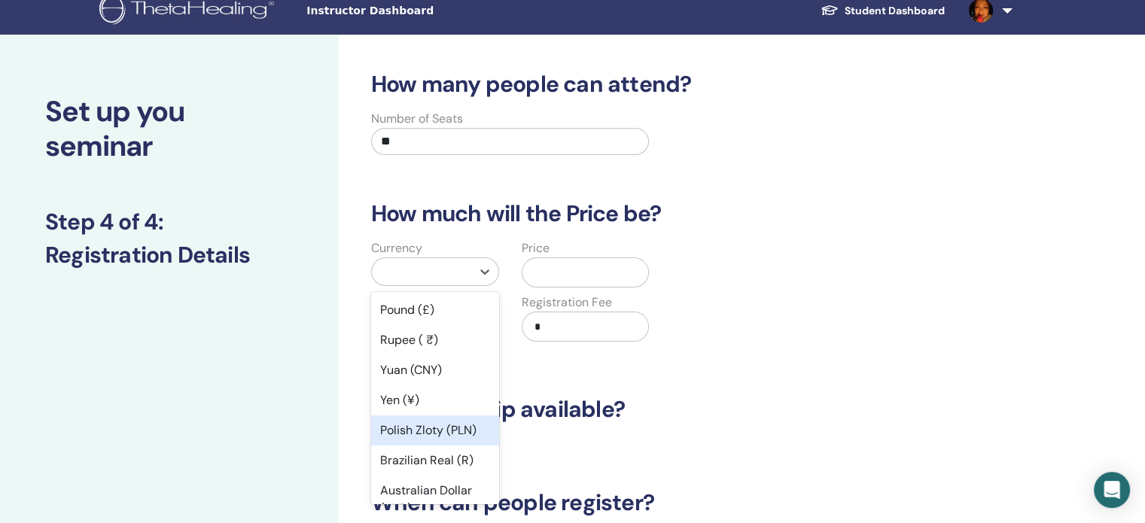
click at [443, 425] on div "Polish Zloty (PLN)" at bounding box center [435, 431] width 128 height 30
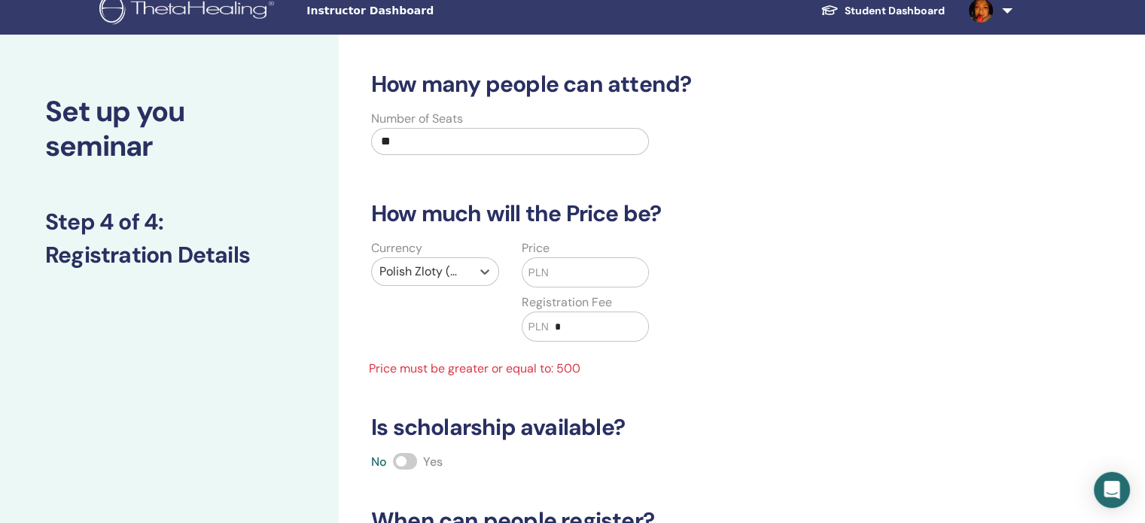
click at [599, 271] on input "text" at bounding box center [598, 272] width 99 height 29
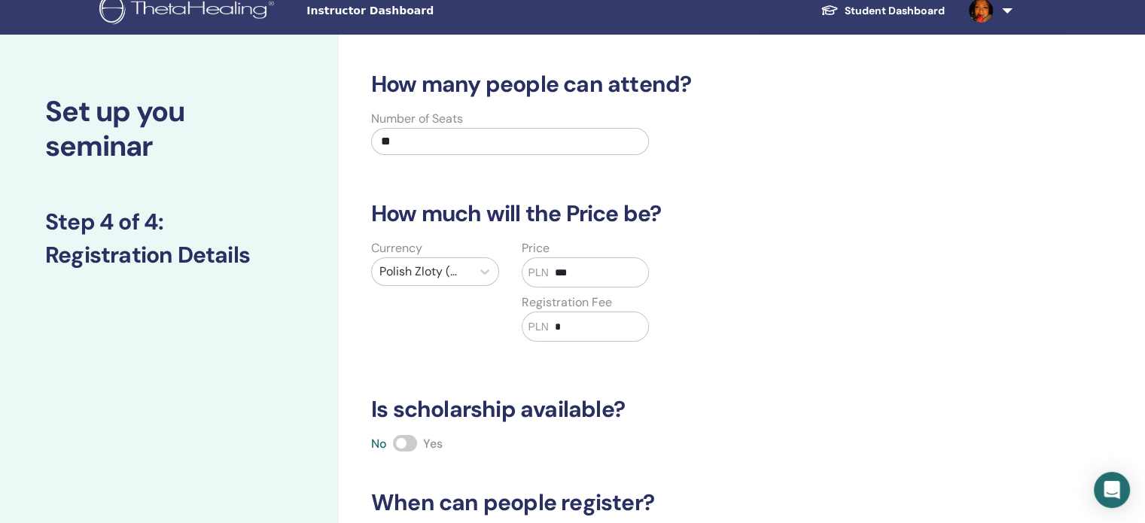
type input "***"
click at [624, 334] on input "*" at bounding box center [598, 327] width 99 height 29
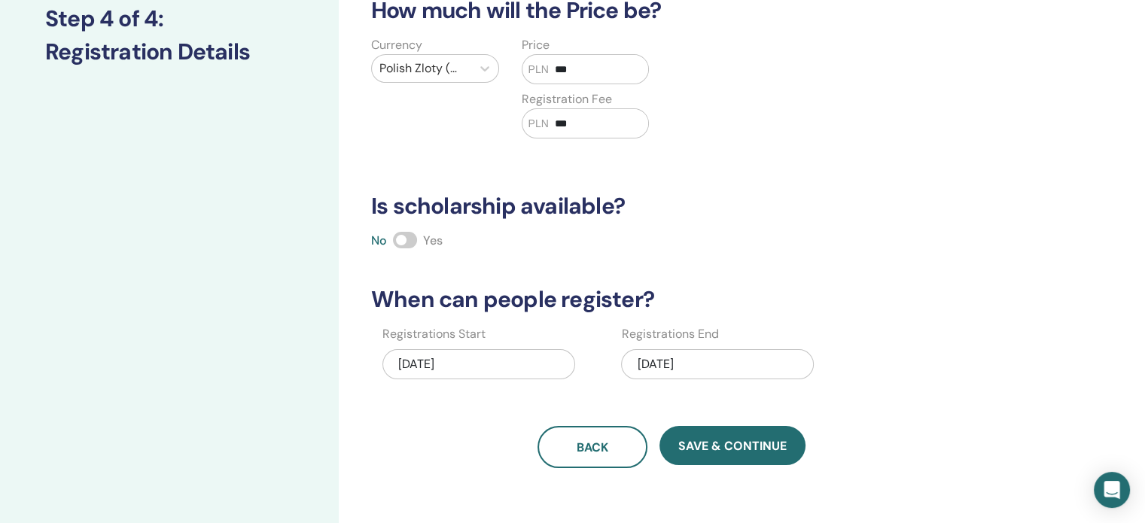
scroll to position [315, 0]
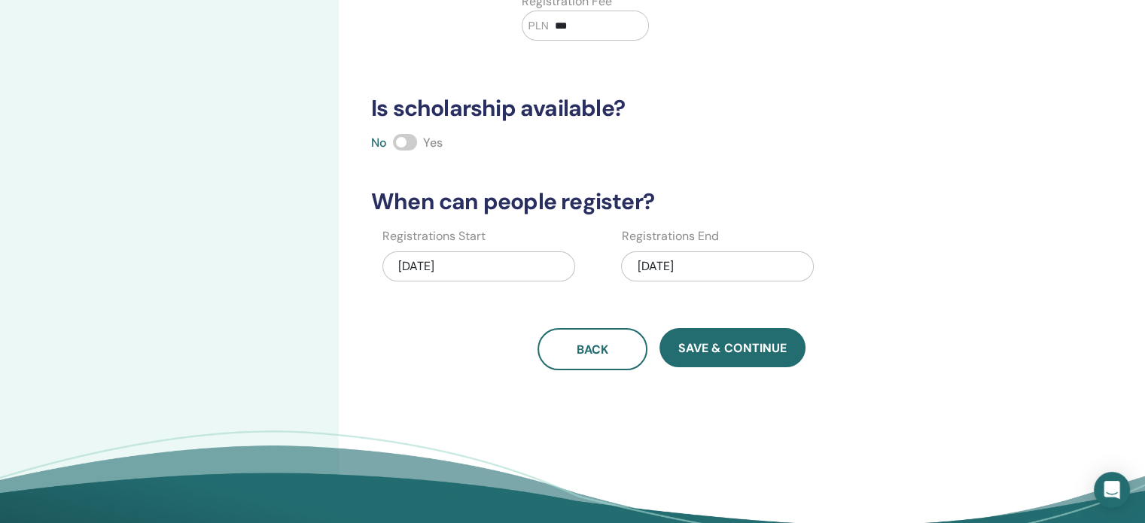
type input "***"
click at [410, 150] on div "No Yes" at bounding box center [671, 143] width 619 height 18
click at [413, 142] on span at bounding box center [405, 142] width 24 height 17
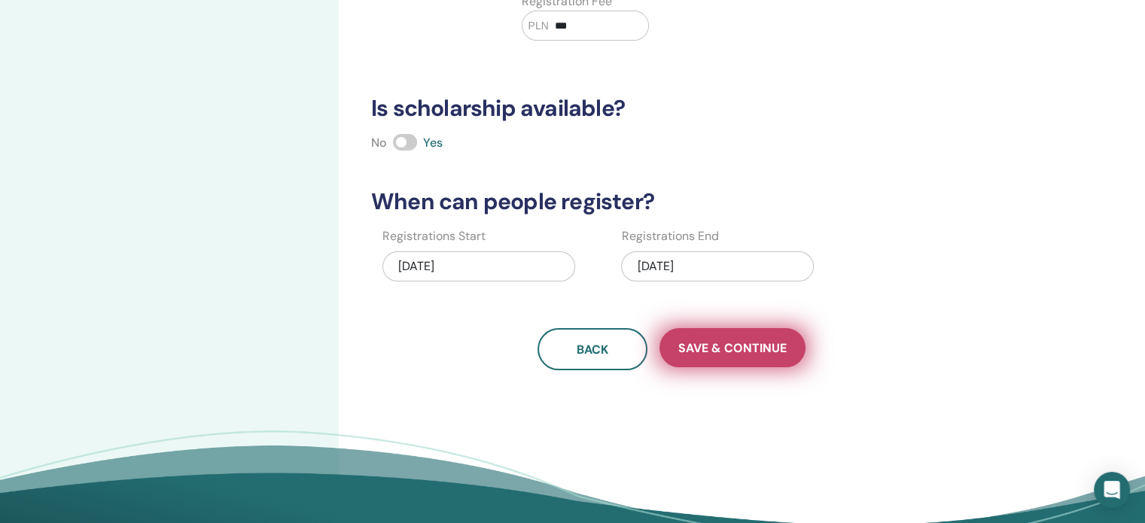
click at [768, 348] on span "Save & Continue" at bounding box center [733, 348] width 108 height 16
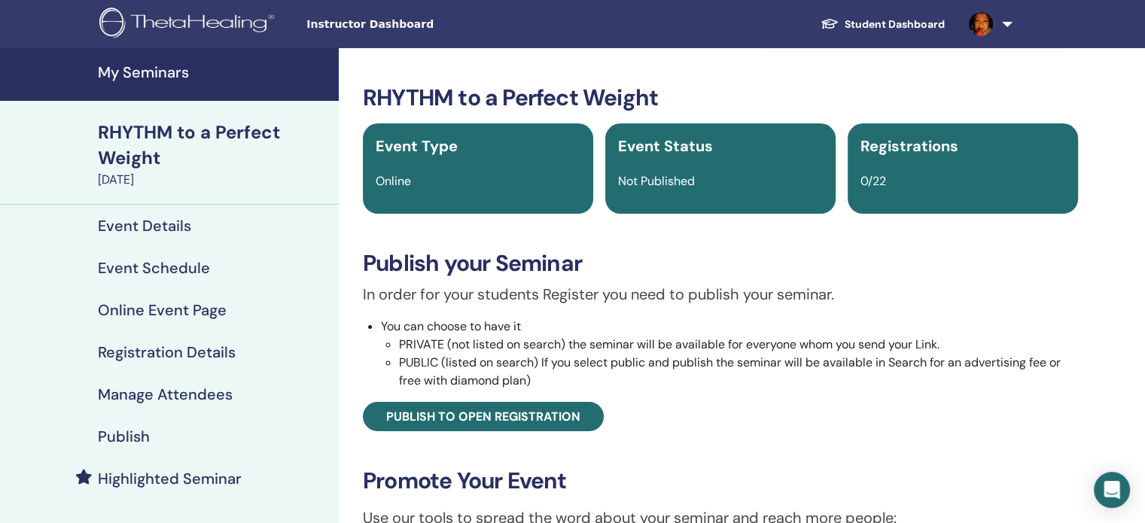
click at [142, 432] on h4 "Publish" at bounding box center [124, 437] width 52 height 18
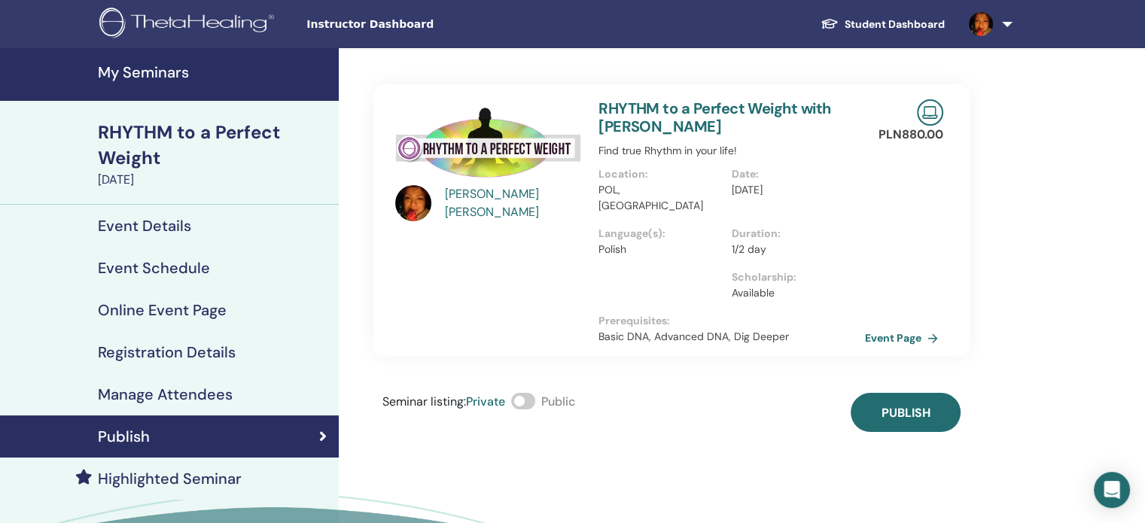
click at [535, 393] on label at bounding box center [523, 401] width 24 height 17
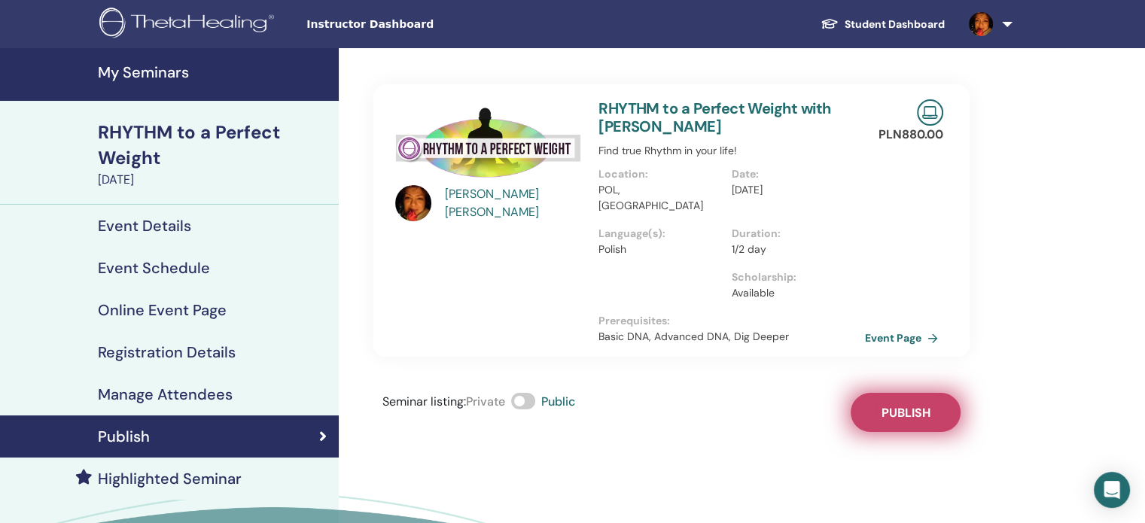
click at [877, 394] on button "Publish" at bounding box center [906, 412] width 110 height 39
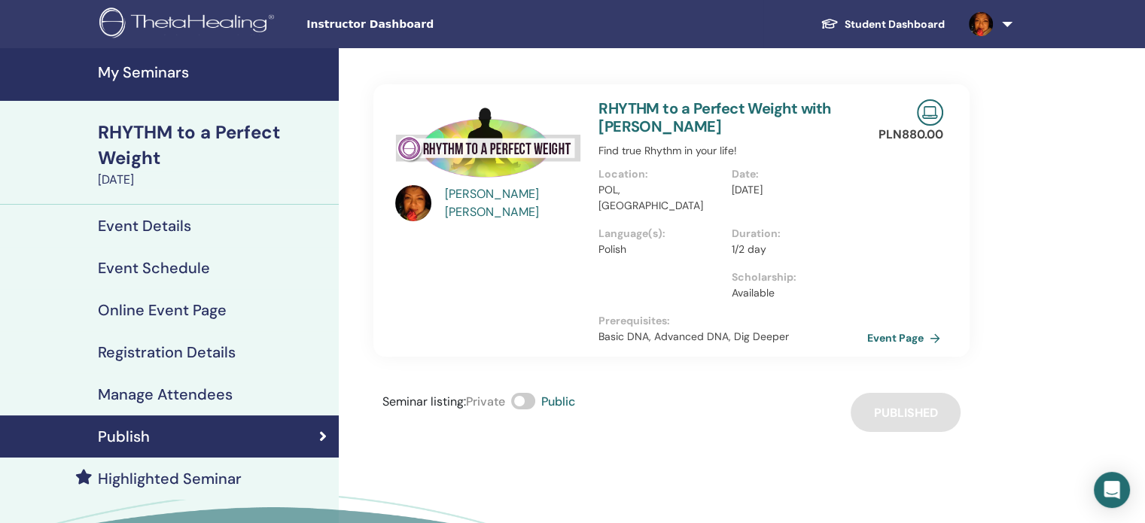
click at [898, 327] on link "Event Page" at bounding box center [907, 338] width 79 height 23
